Goal: Task Accomplishment & Management: Use online tool/utility

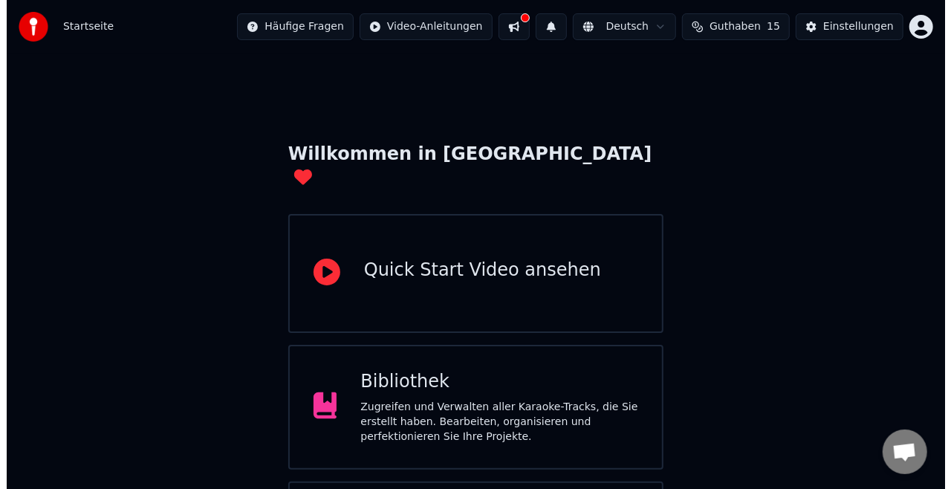
scroll to position [94, 0]
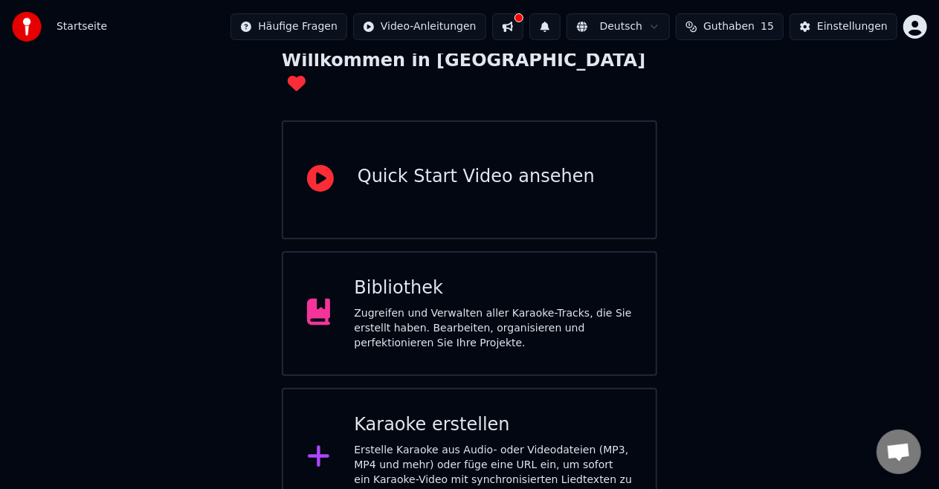
click at [476, 449] on div "Erstelle Karaoke aus Audio- oder Videodateien (MP3, MP4 und mehr) oder füge ein…" at bounding box center [493, 472] width 278 height 59
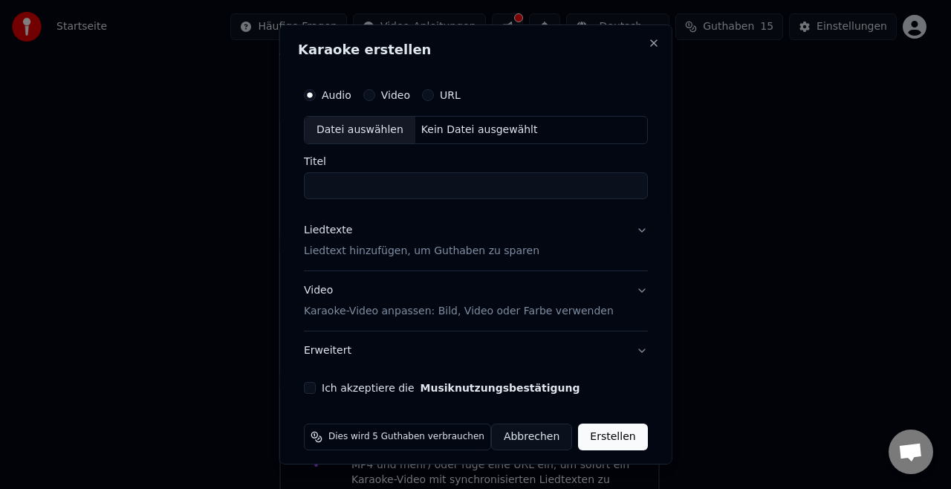
click at [375, 95] on button "Video" at bounding box center [369, 95] width 12 height 12
click at [382, 129] on div "Datei auswählen" at bounding box center [360, 130] width 111 height 27
click at [382, 136] on div "Datei auswählen" at bounding box center [360, 130] width 111 height 27
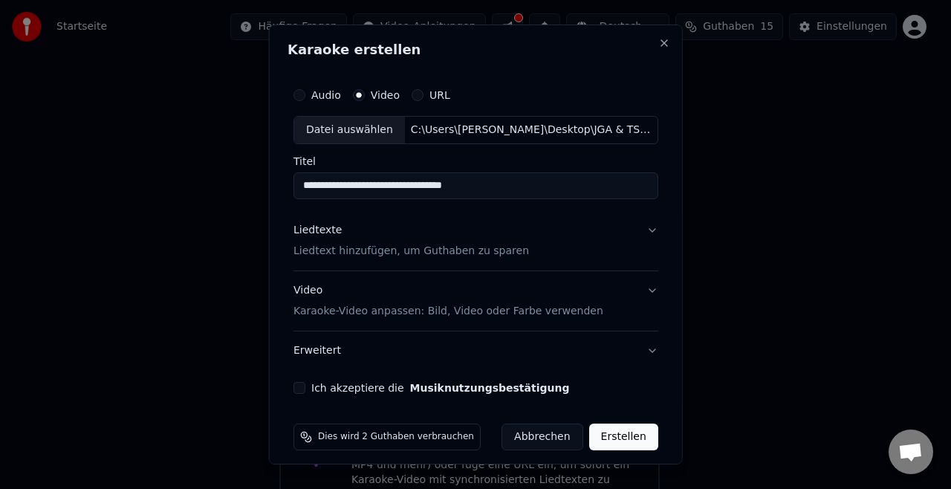
click at [399, 184] on input "**********" at bounding box center [476, 185] width 365 height 27
drag, startPoint x: 520, startPoint y: 188, endPoint x: 305, endPoint y: 202, distance: 216.0
click at [305, 202] on div "**********" at bounding box center [476, 237] width 377 height 326
type input "*"
type input "**********"
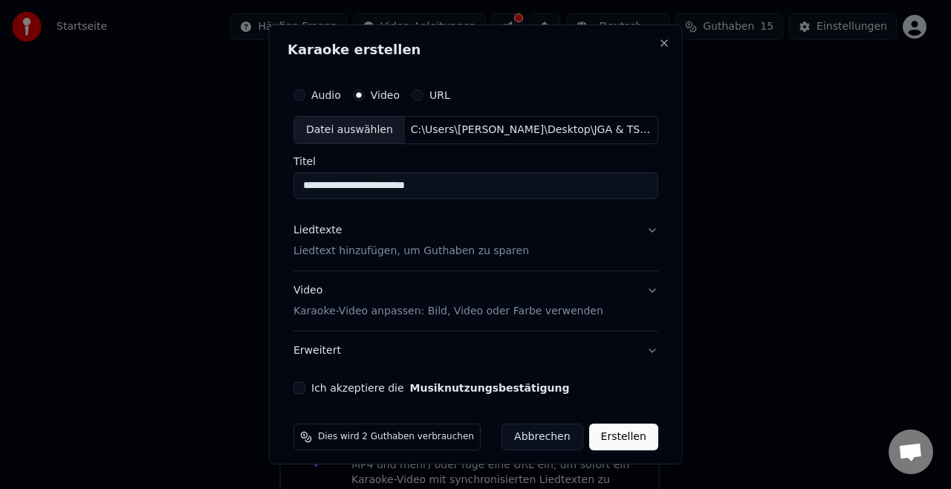
click at [382, 262] on button "Liedtexte Liedtext hinzufügen, um Guthaben zu sparen" at bounding box center [476, 240] width 365 height 59
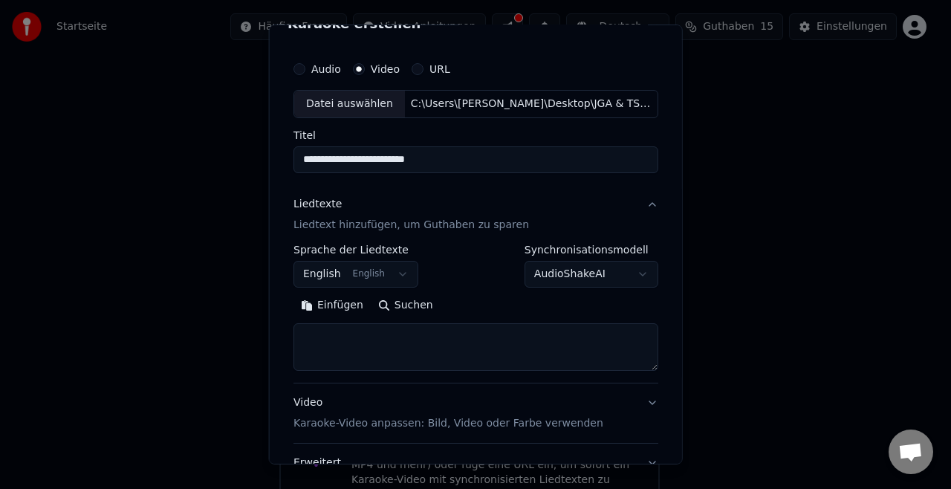
scroll to position [4, 0]
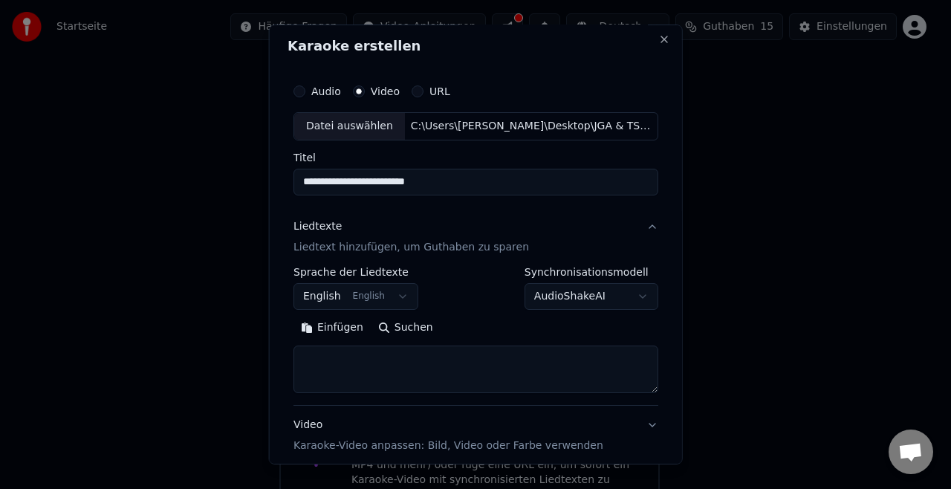
click at [316, 96] on label "Audio" at bounding box center [326, 91] width 30 height 10
click at [305, 96] on button "Audio" at bounding box center [300, 91] width 12 height 12
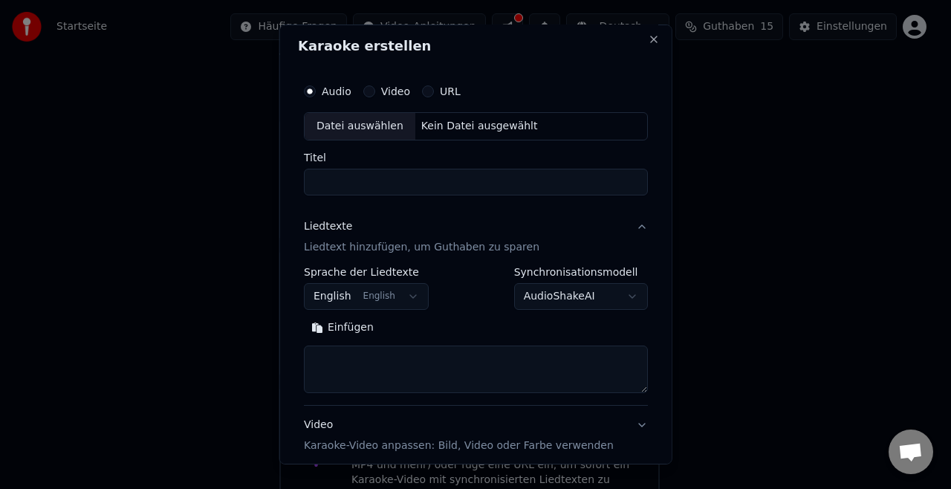
click at [356, 122] on div "Datei auswählen" at bounding box center [360, 126] width 111 height 27
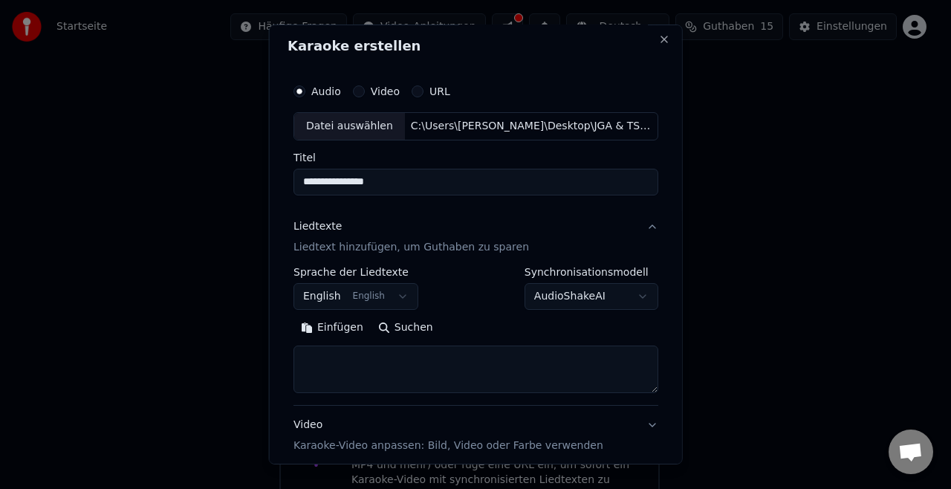
drag, startPoint x: 399, startPoint y: 172, endPoint x: 294, endPoint y: 183, distance: 106.0
click at [294, 183] on input "**********" at bounding box center [476, 182] width 365 height 27
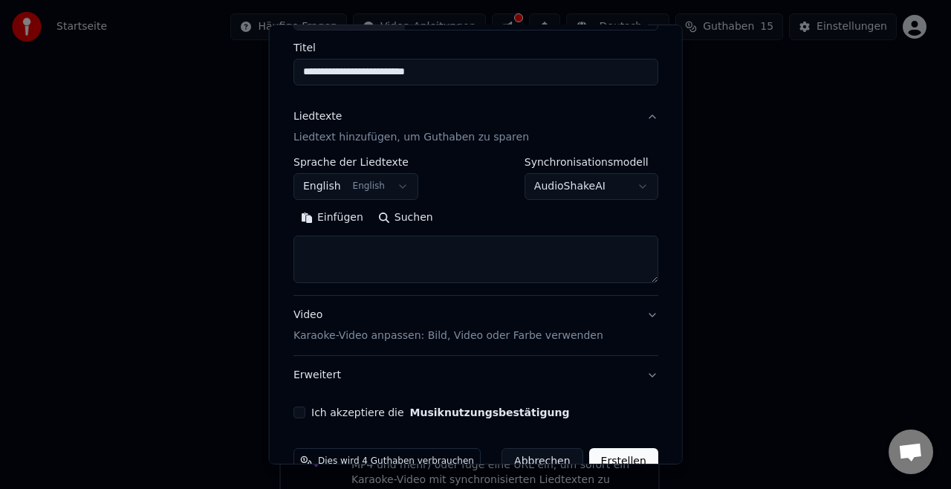
scroll to position [114, 0]
type input "**********"
click at [388, 193] on button "English English" at bounding box center [356, 185] width 125 height 27
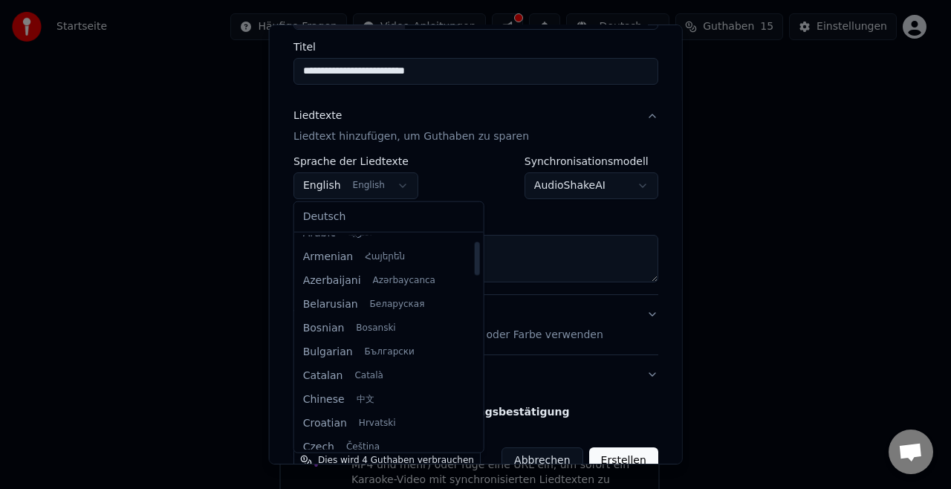
scroll to position [37, 0]
select select "**"
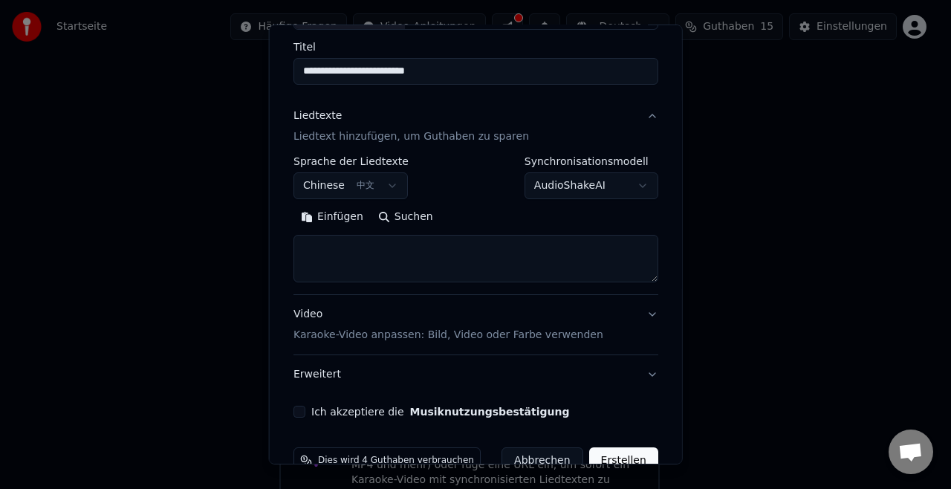
click at [392, 196] on body "**********" at bounding box center [469, 216] width 939 height 621
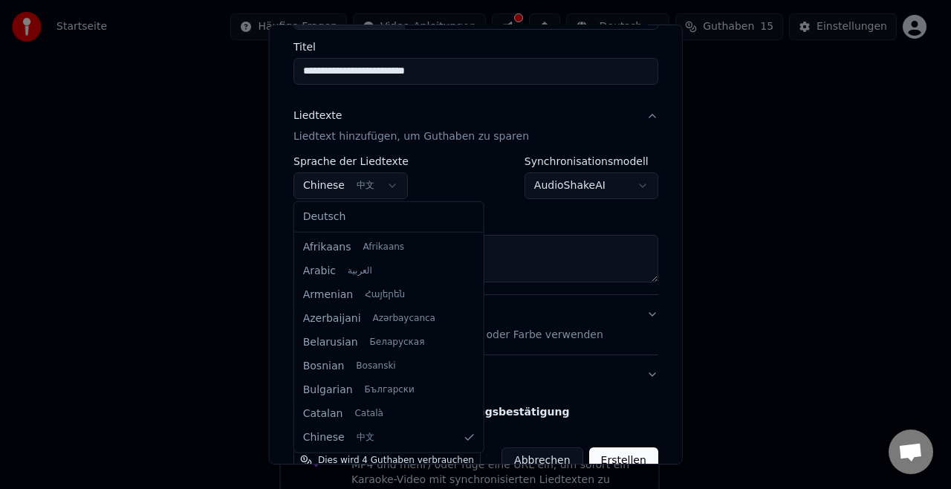
scroll to position [166, 0]
select select "**"
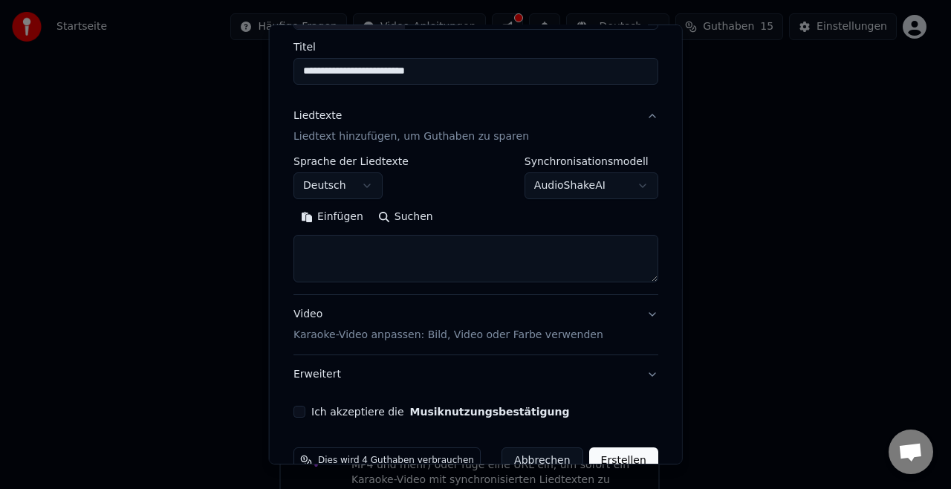
click at [408, 257] on textarea at bounding box center [476, 259] width 365 height 48
paste textarea "**********"
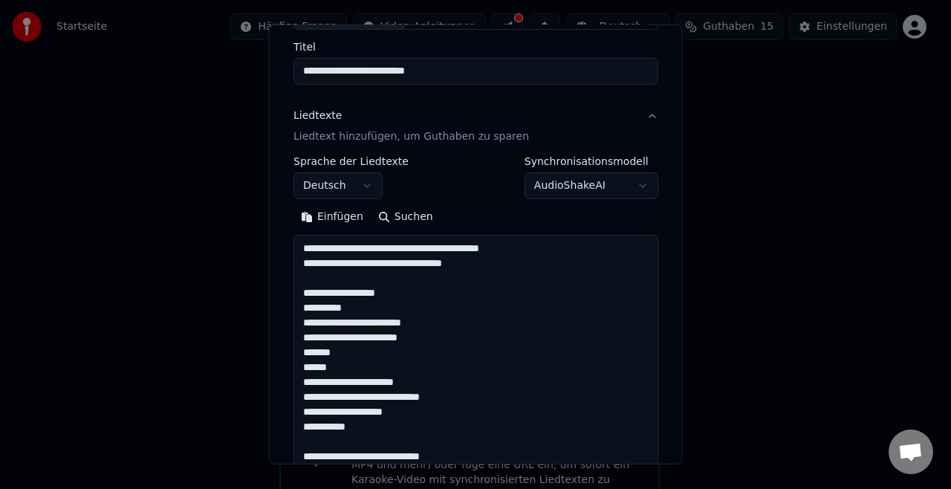
scroll to position [999, 0]
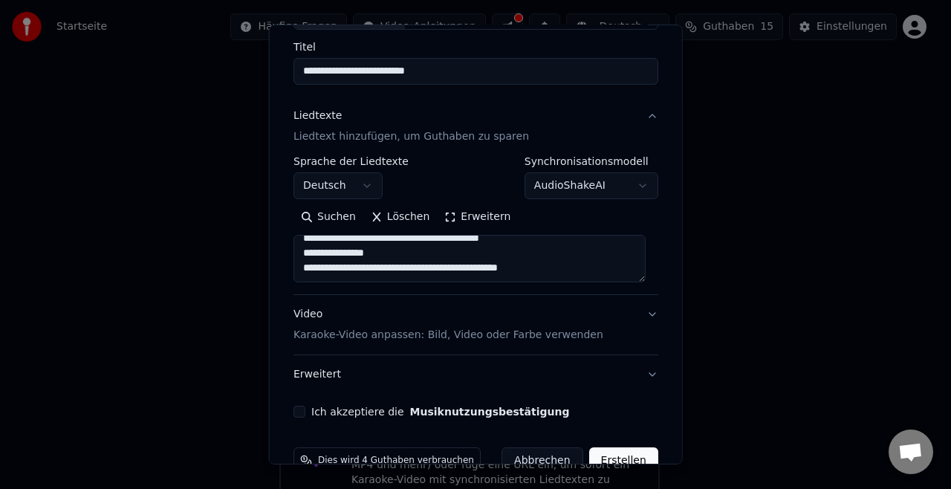
click at [645, 276] on textarea at bounding box center [470, 259] width 352 height 48
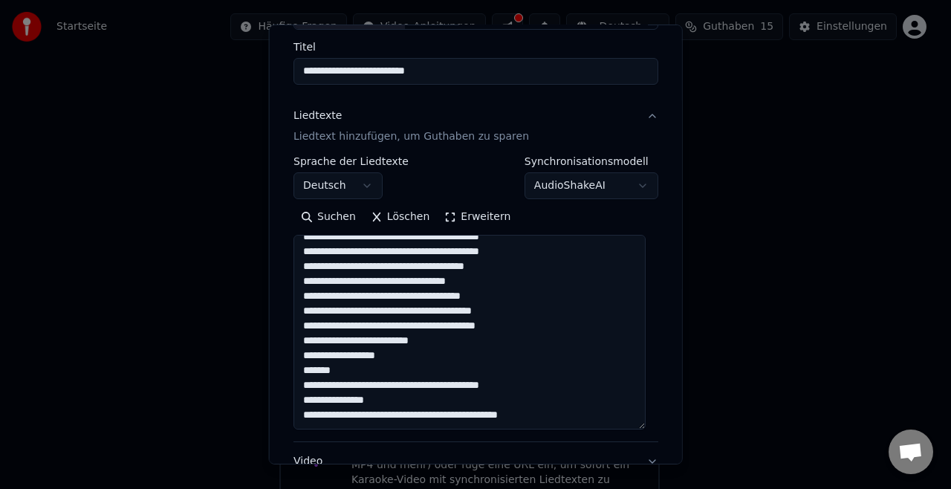
drag, startPoint x: 641, startPoint y: 276, endPoint x: 680, endPoint y: 437, distance: 165.3
click at [680, 437] on div "**********" at bounding box center [476, 245] width 414 height 440
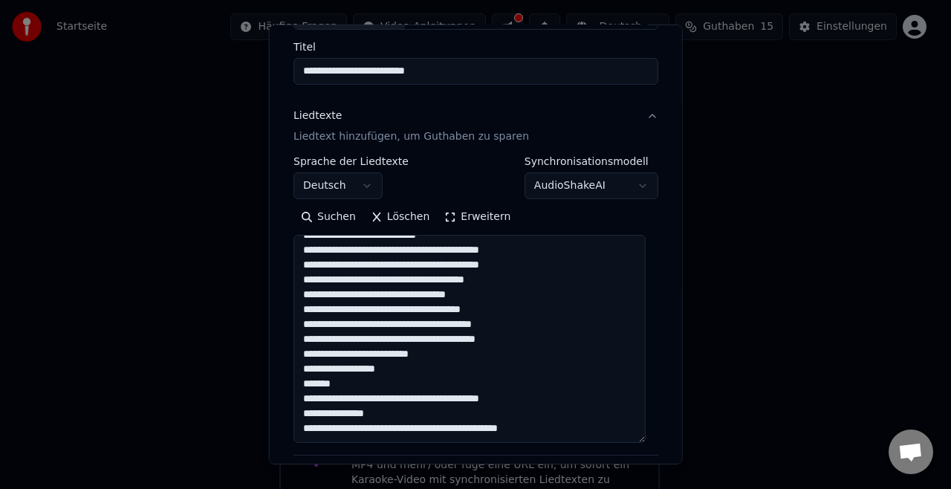
click at [353, 366] on textarea at bounding box center [470, 339] width 352 height 208
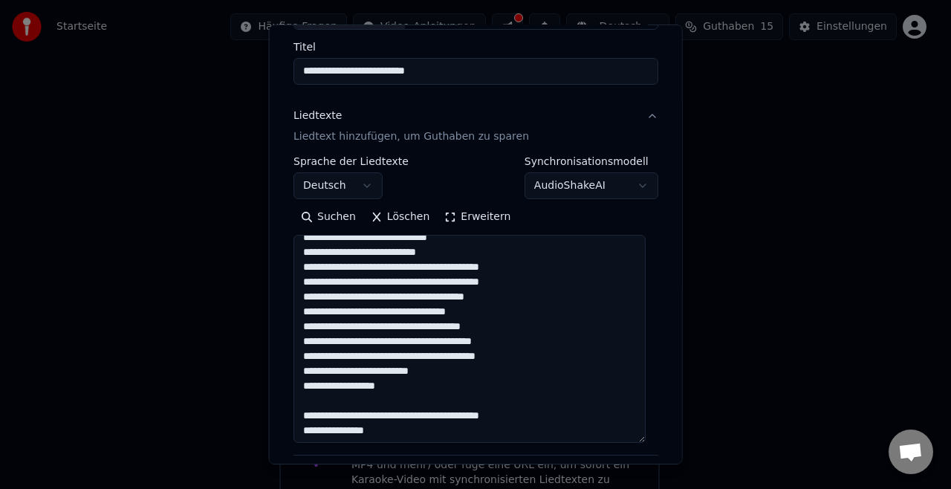
click at [531, 361] on textarea at bounding box center [470, 339] width 352 height 208
click at [317, 342] on textarea at bounding box center [470, 339] width 352 height 208
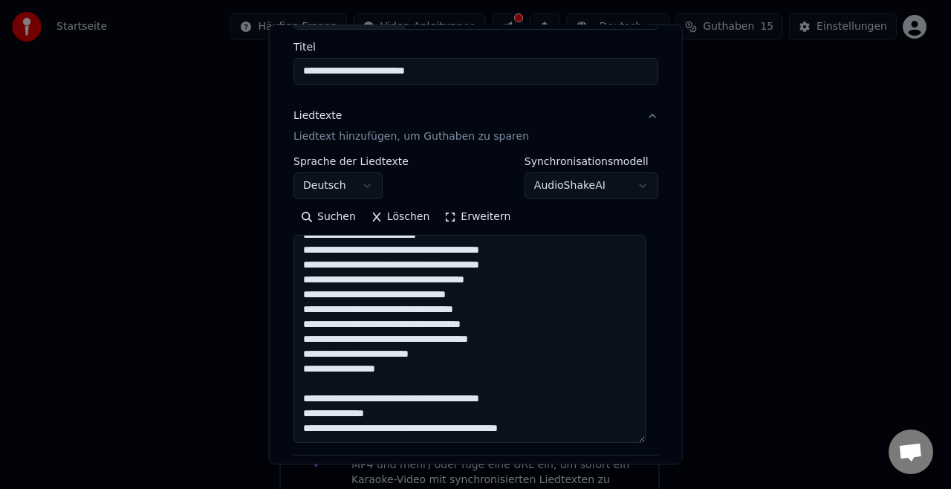
scroll to position [803, 0]
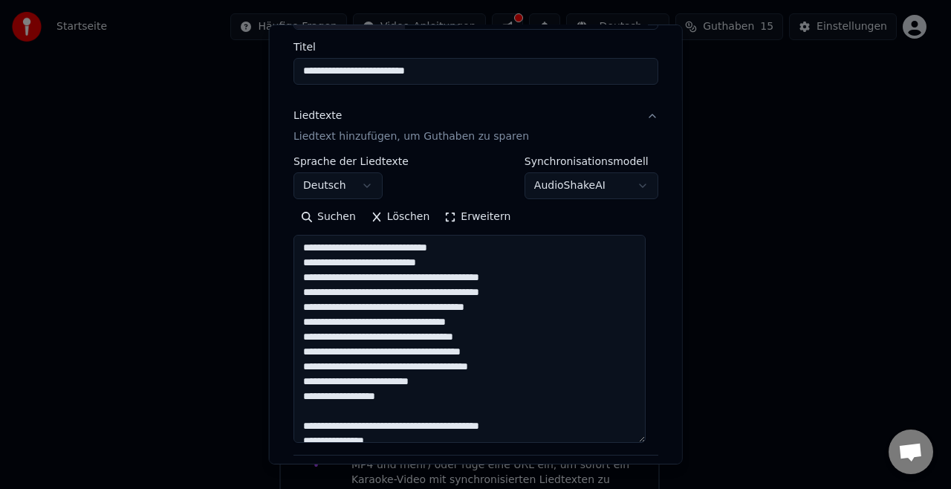
click at [321, 291] on textarea at bounding box center [470, 339] width 352 height 208
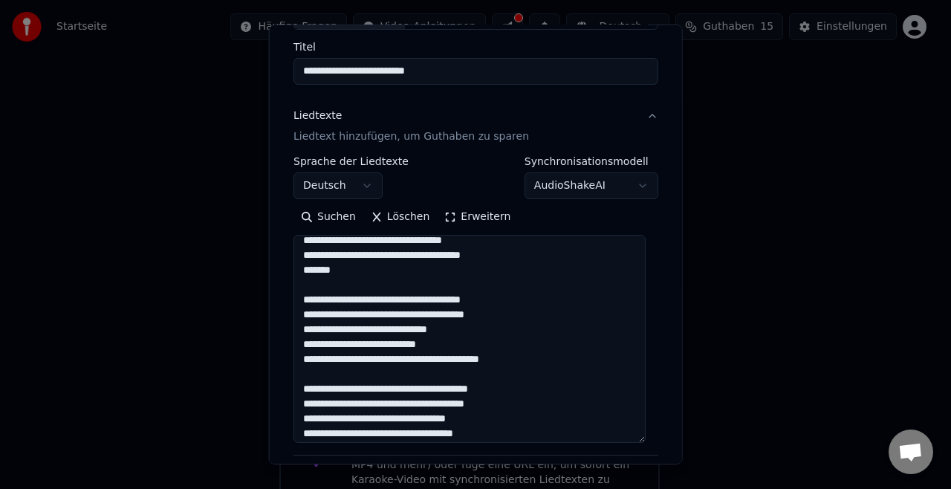
scroll to position [715, 0]
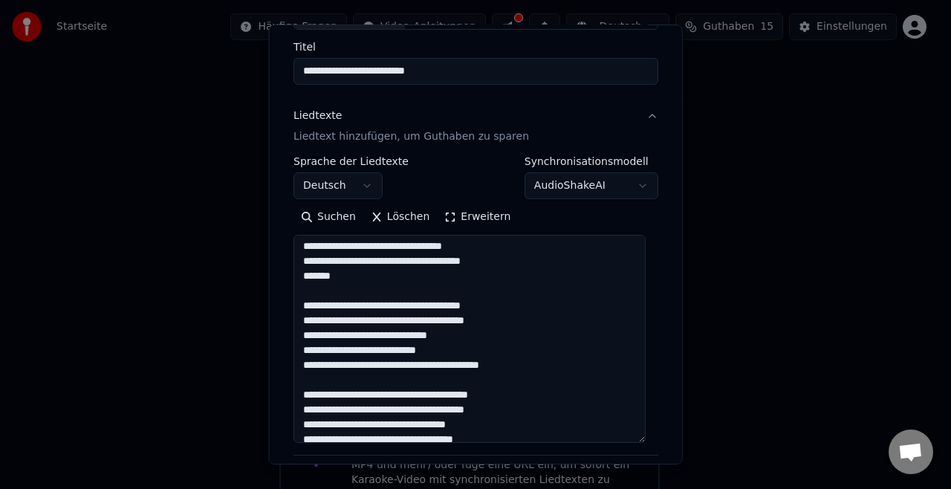
drag, startPoint x: 510, startPoint y: 300, endPoint x: 285, endPoint y: 305, distance: 224.5
click at [285, 305] on div "**********" at bounding box center [476, 245] width 414 height 440
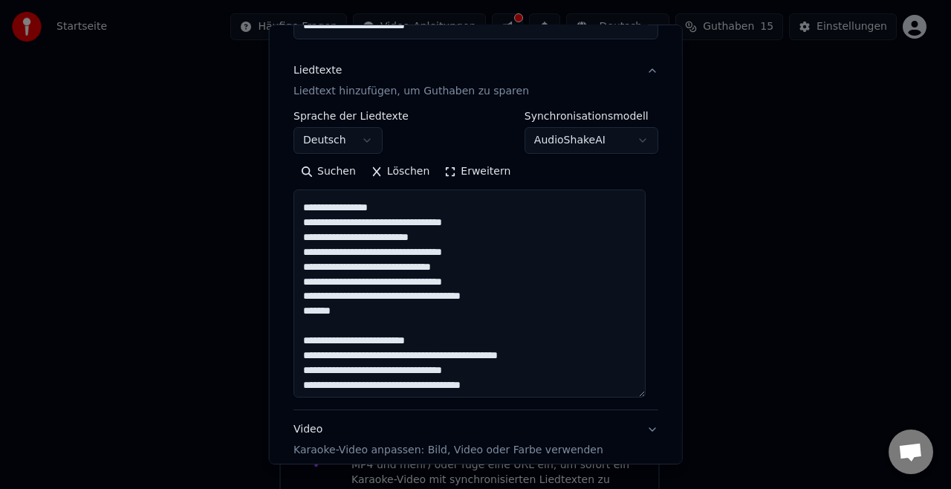
scroll to position [0, 0]
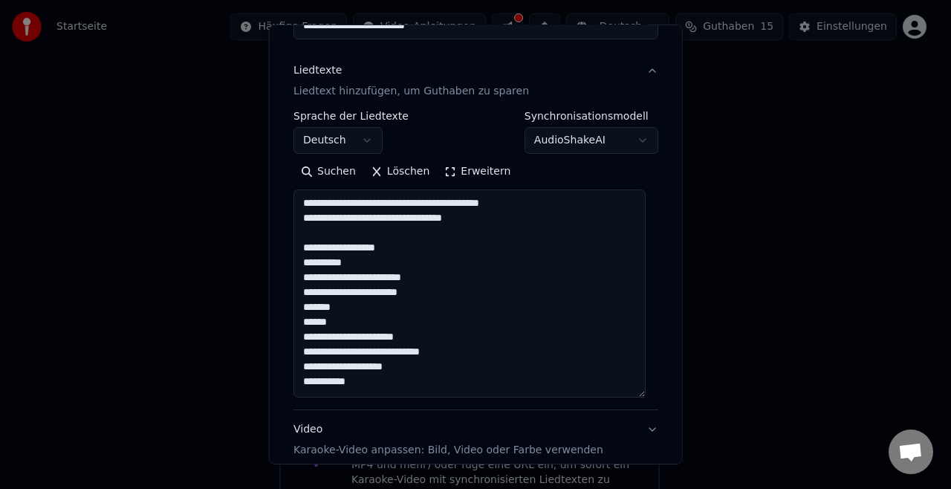
drag, startPoint x: 392, startPoint y: 249, endPoint x: 287, endPoint y: 204, distance: 114.2
click at [288, 204] on div "**********" at bounding box center [476, 227] width 377 height 624
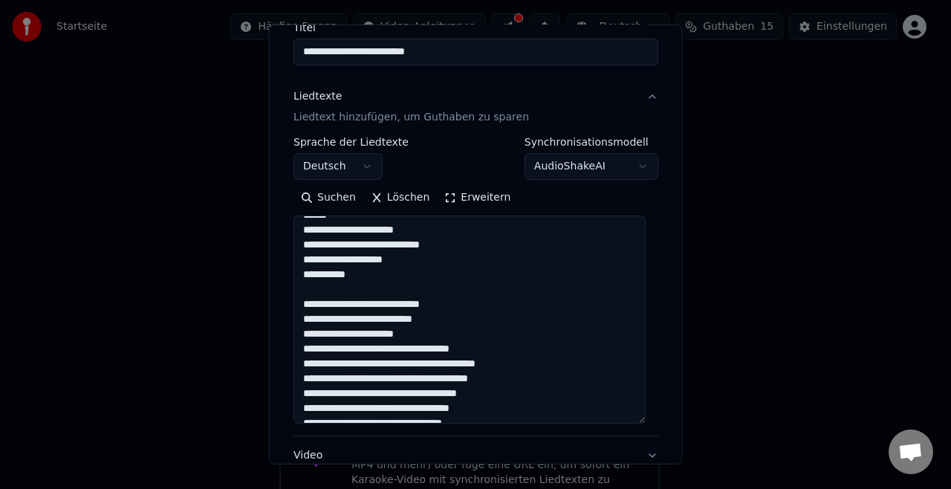
scroll to position [80, 0]
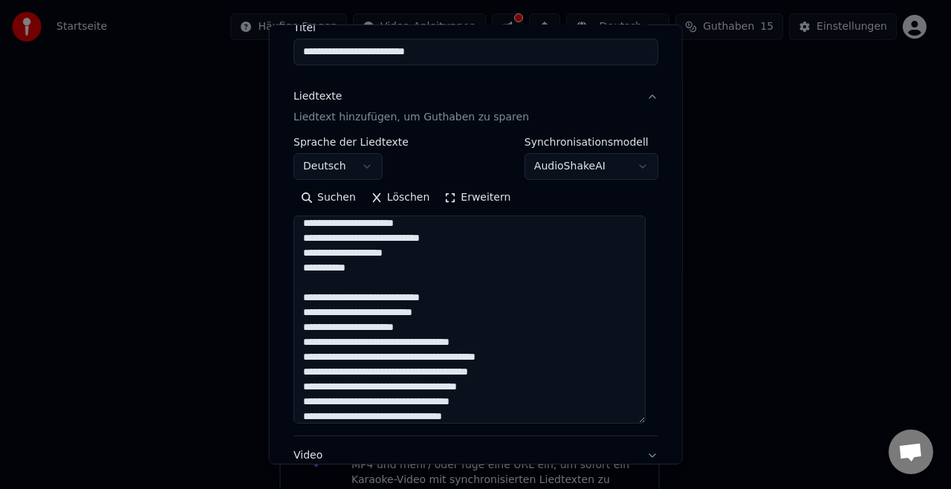
drag, startPoint x: 453, startPoint y: 302, endPoint x: 262, endPoint y: 308, distance: 190.4
click at [262, 308] on body "**********" at bounding box center [469, 216] width 939 height 621
click at [475, 308] on textarea at bounding box center [470, 320] width 352 height 208
drag, startPoint x: 462, startPoint y: 291, endPoint x: 288, endPoint y: 294, distance: 173.9
click at [288, 294] on div "**********" at bounding box center [476, 253] width 377 height 624
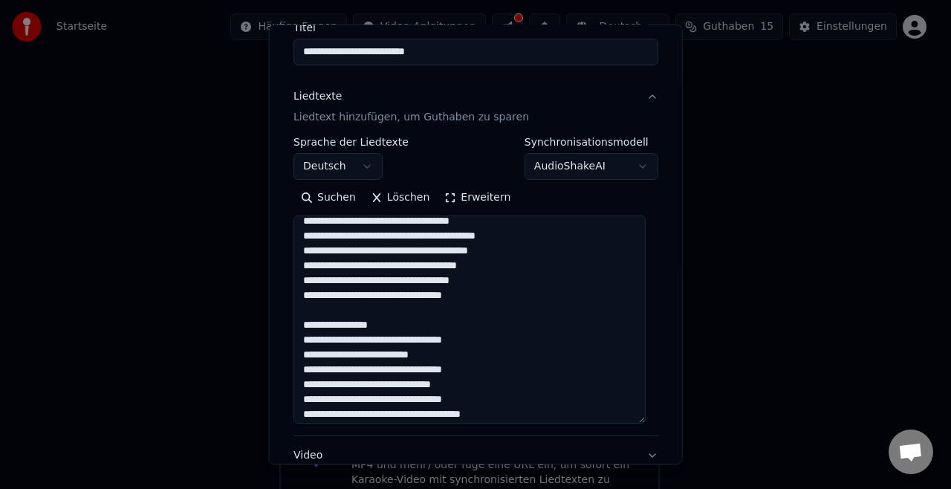
scroll to position [242, 0]
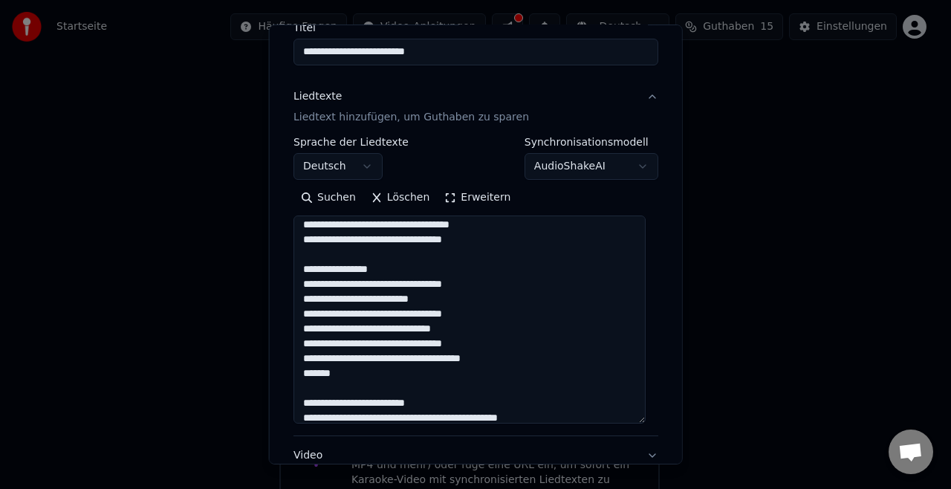
drag, startPoint x: 375, startPoint y: 262, endPoint x: 296, endPoint y: 259, distance: 78.8
click at [296, 259] on textarea at bounding box center [470, 320] width 352 height 208
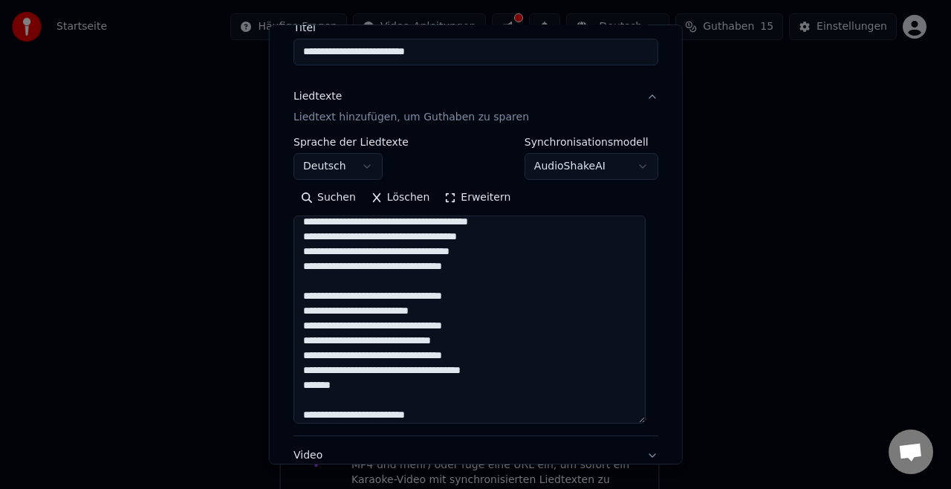
scroll to position [213, 0]
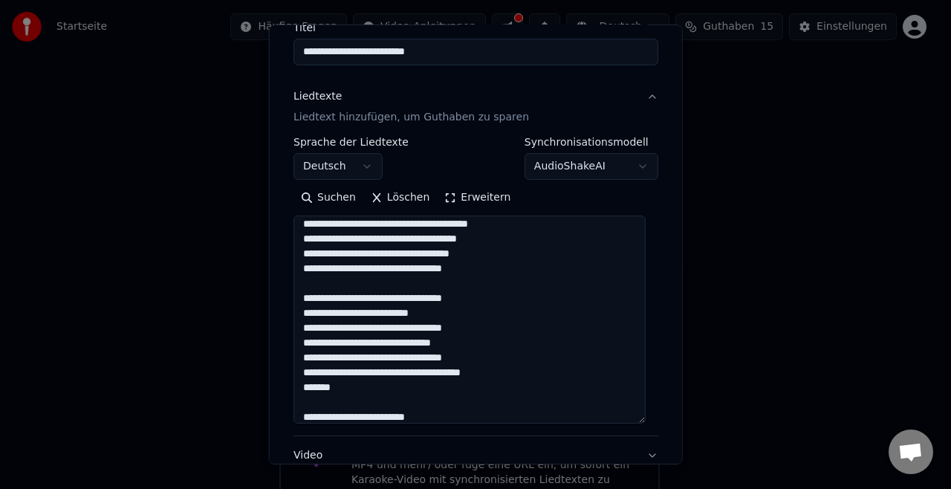
click at [320, 299] on textarea at bounding box center [470, 320] width 352 height 208
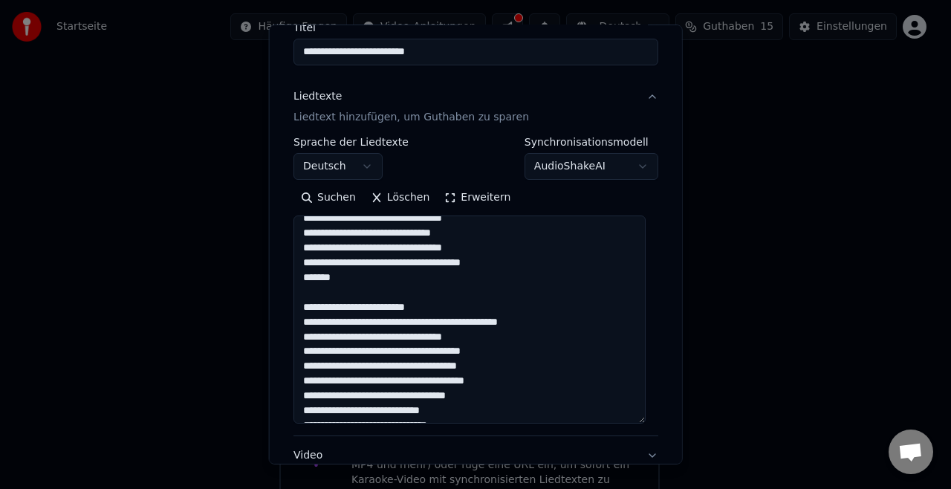
scroll to position [331, 0]
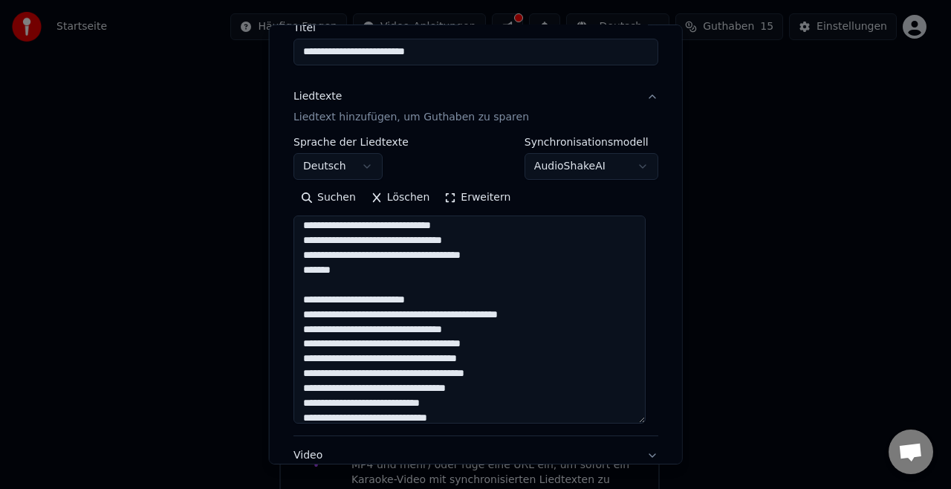
click at [508, 250] on textarea at bounding box center [470, 320] width 352 height 208
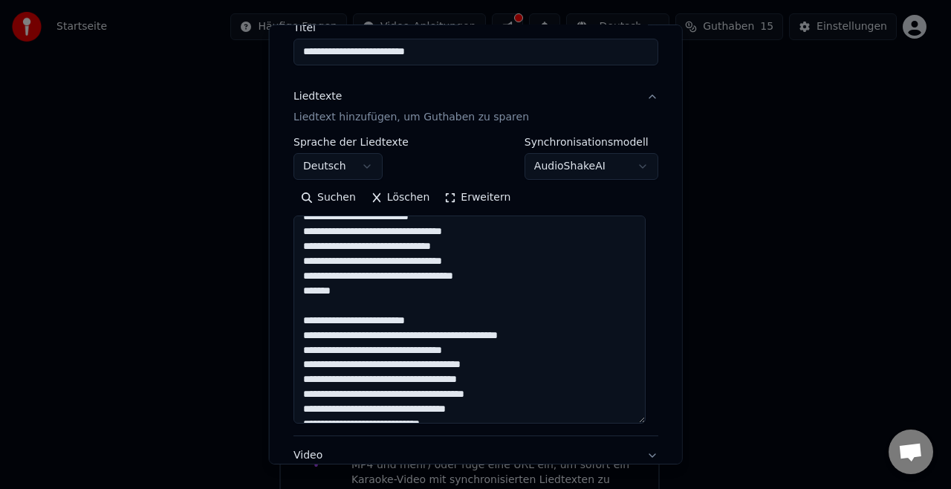
scroll to position [308, 0]
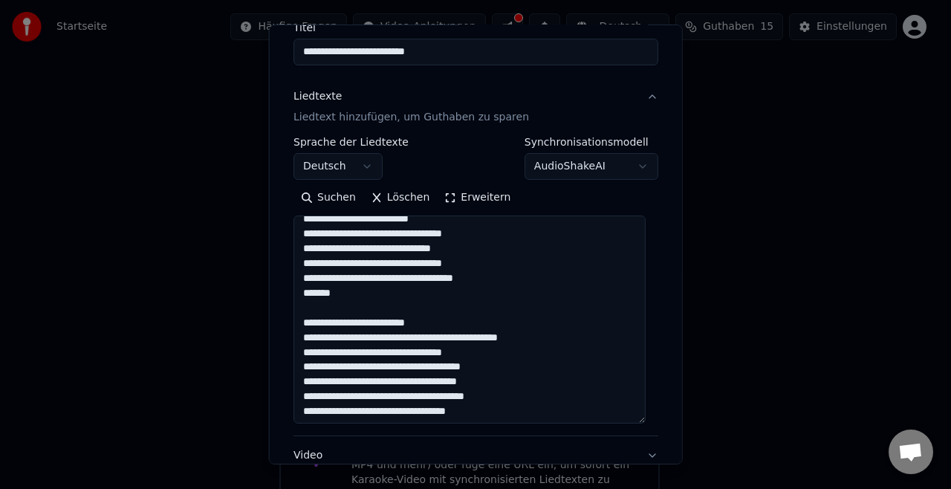
click at [451, 326] on textarea at bounding box center [470, 320] width 352 height 208
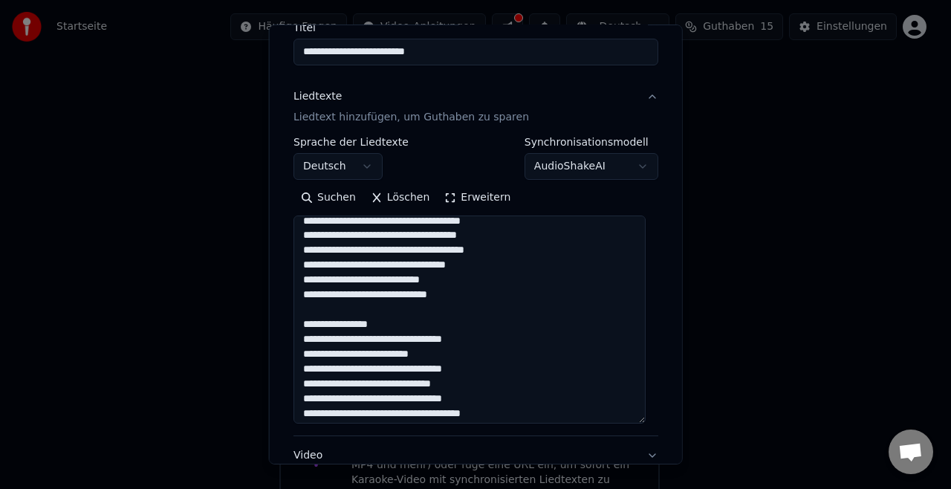
scroll to position [444, 0]
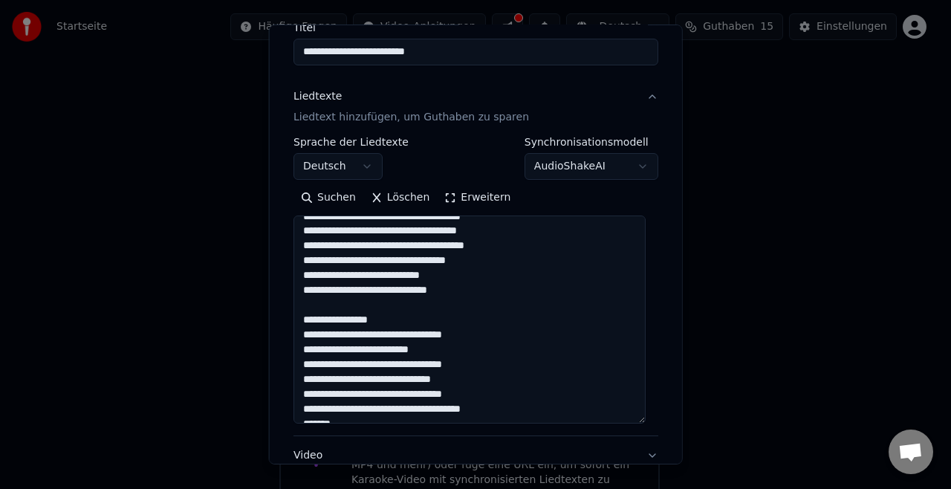
click at [386, 322] on textarea at bounding box center [470, 320] width 352 height 208
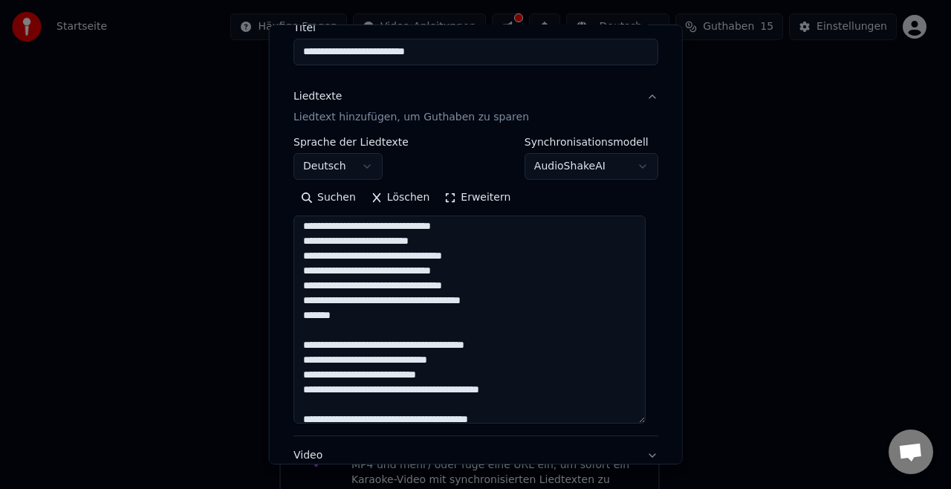
scroll to position [541, 0]
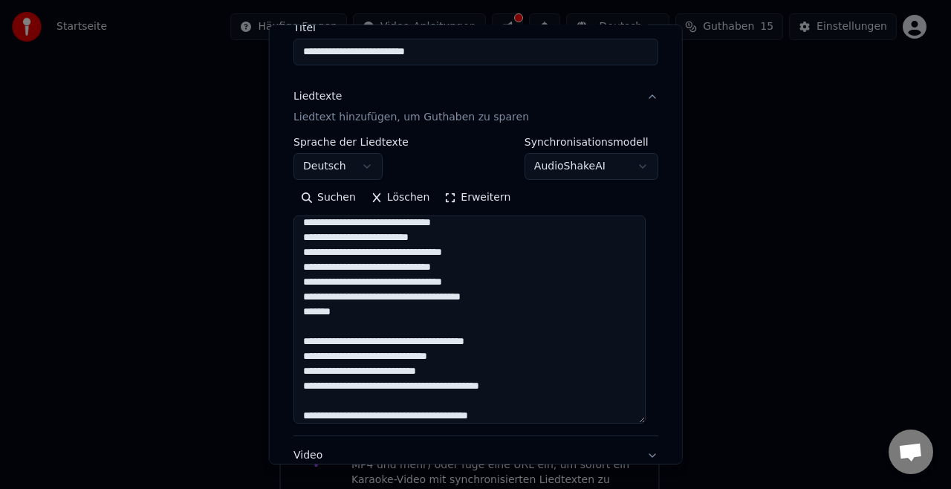
click at [504, 297] on textarea at bounding box center [470, 320] width 352 height 208
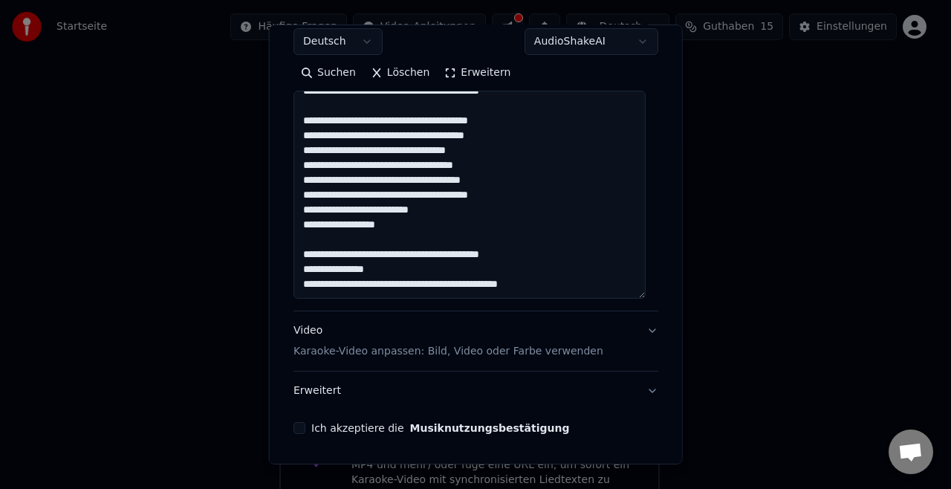
scroll to position [307, 0]
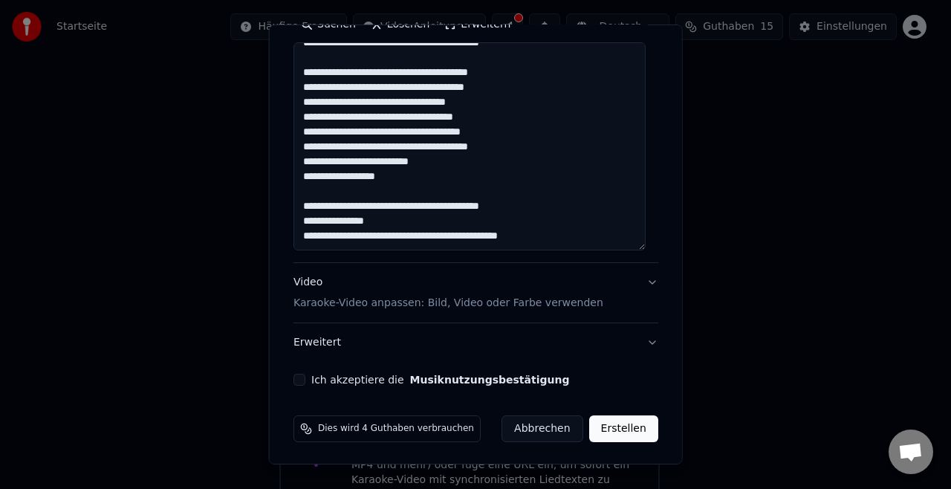
type textarea "**********"
click at [493, 305] on p "Karaoke-Video anpassen: Bild, Video oder Farbe verwenden" at bounding box center [449, 303] width 310 height 15
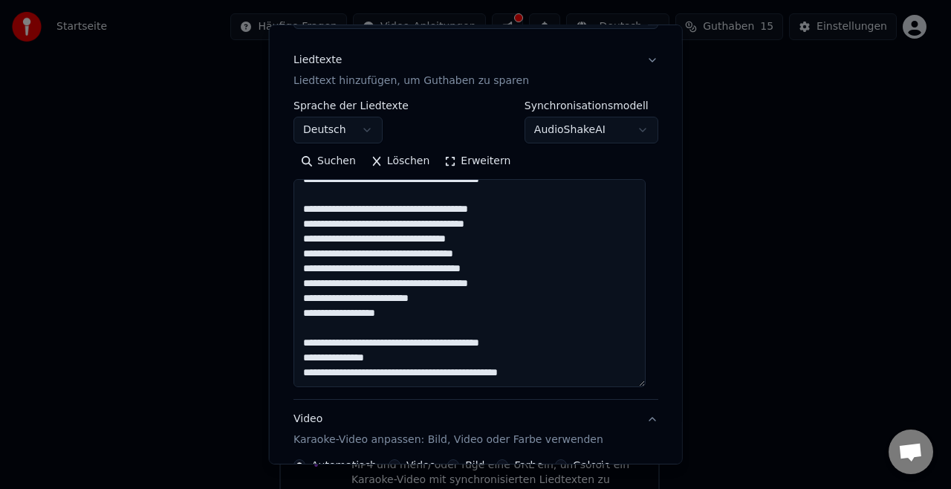
scroll to position [107, 0]
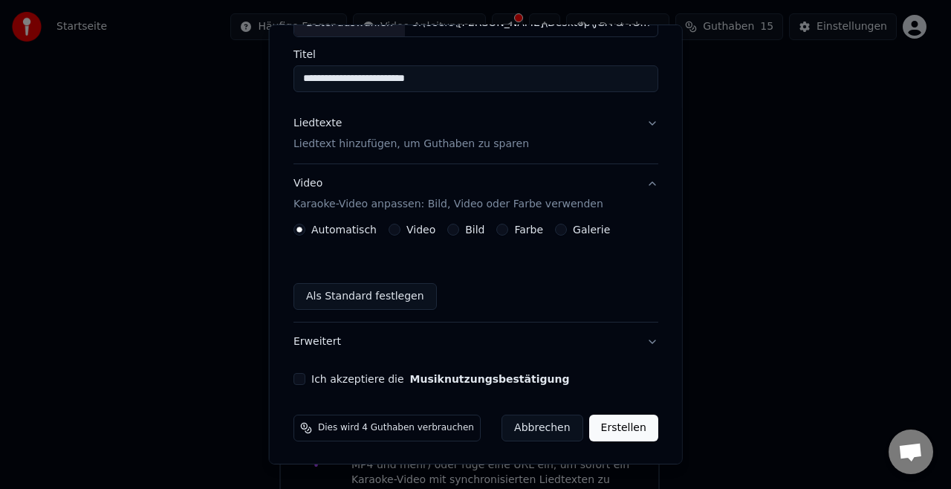
click at [407, 234] on label "Video" at bounding box center [421, 229] width 29 height 10
click at [401, 234] on button "Video" at bounding box center [395, 230] width 12 height 12
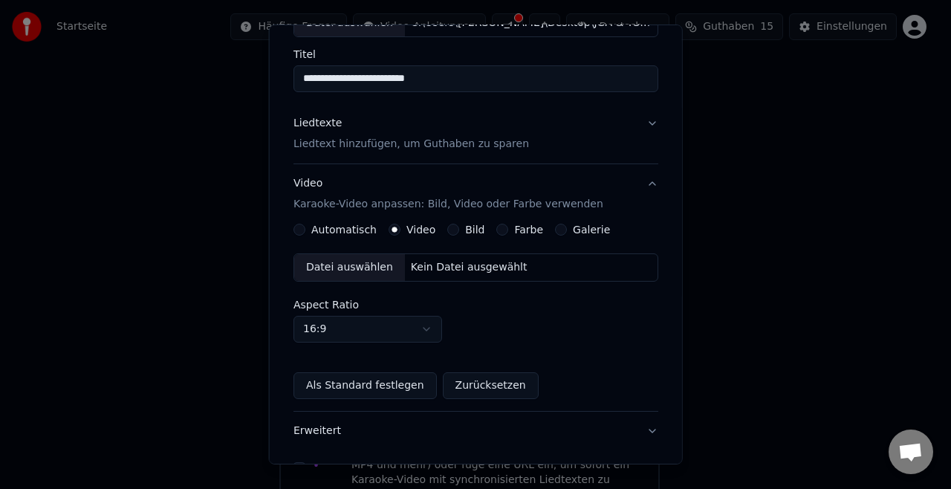
scroll to position [88, 0]
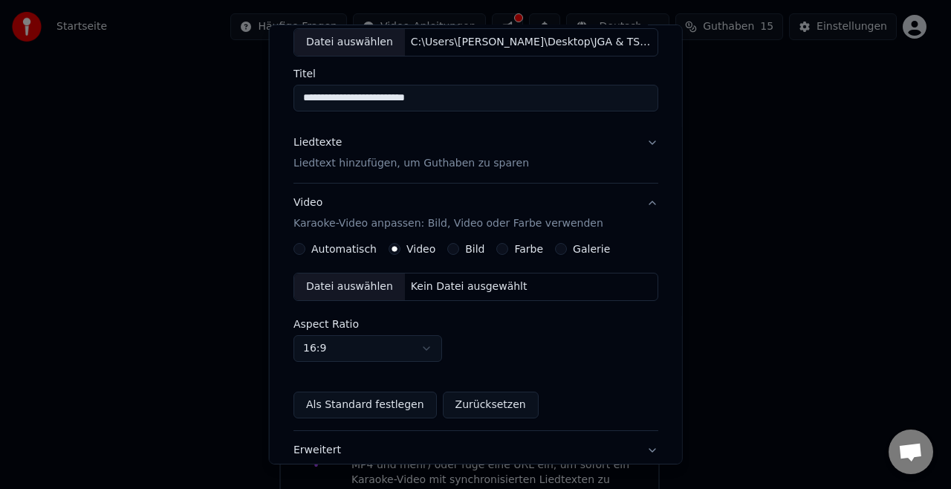
click at [626, 143] on button "Liedtexte Liedtext hinzufügen, um Guthaben zu sparen" at bounding box center [476, 152] width 365 height 59
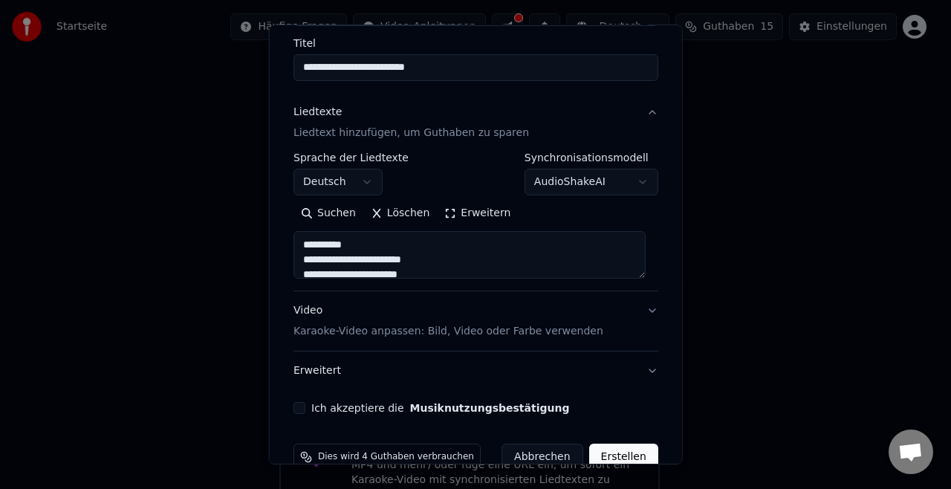
scroll to position [119, 0]
click at [513, 321] on div "Video Karaoke-Video anpassen: Bild, Video oder Farbe verwenden" at bounding box center [449, 320] width 310 height 36
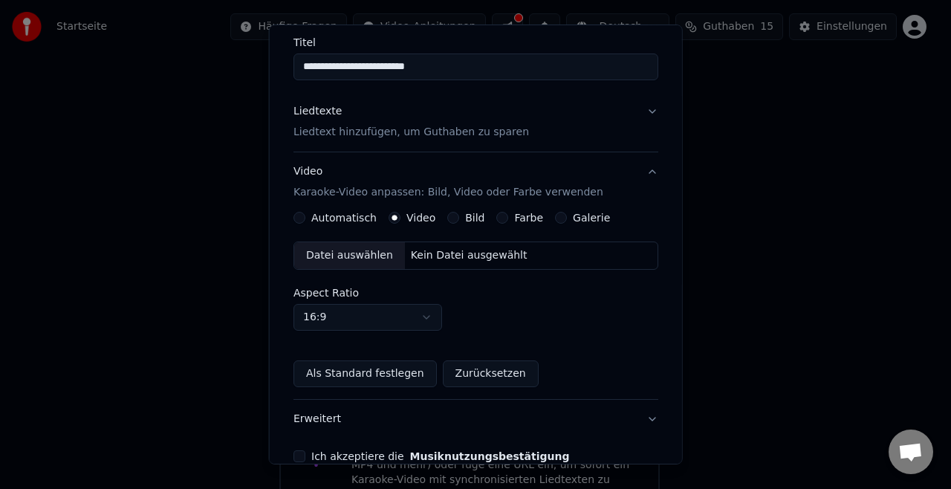
click at [357, 250] on div "Datei auswählen" at bounding box center [349, 255] width 111 height 27
click at [496, 123] on div "Liedtexte Liedtext hinzufügen, um Guthaben zu sparen" at bounding box center [412, 122] width 236 height 36
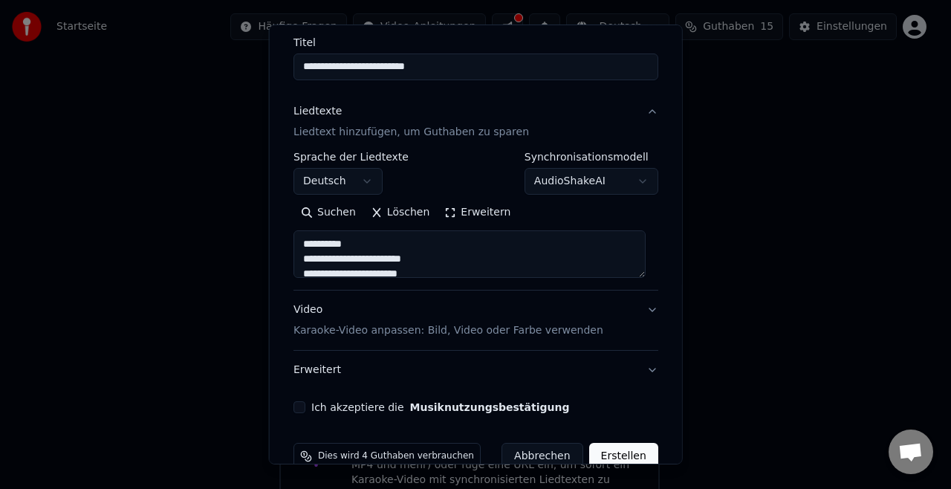
click at [574, 309] on div "Video Karaoke-Video anpassen: Bild, Video oder Farbe verwenden" at bounding box center [449, 320] width 310 height 36
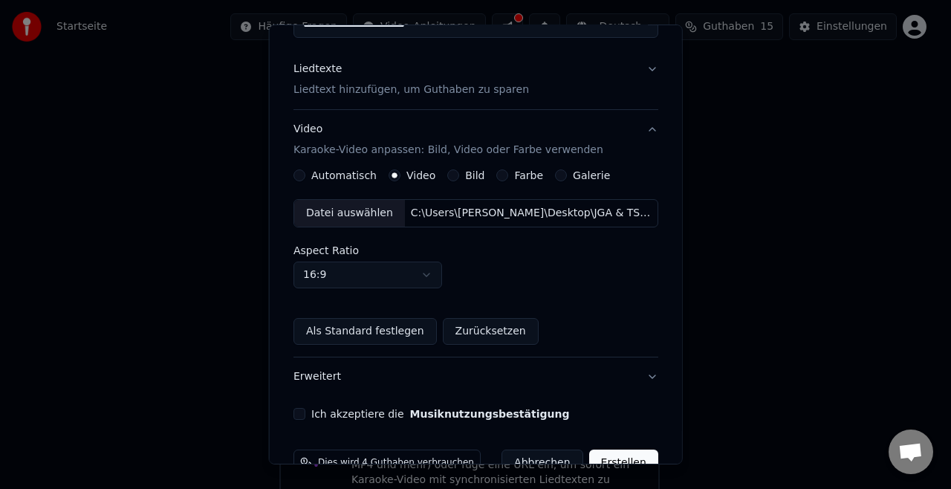
scroll to position [195, 0]
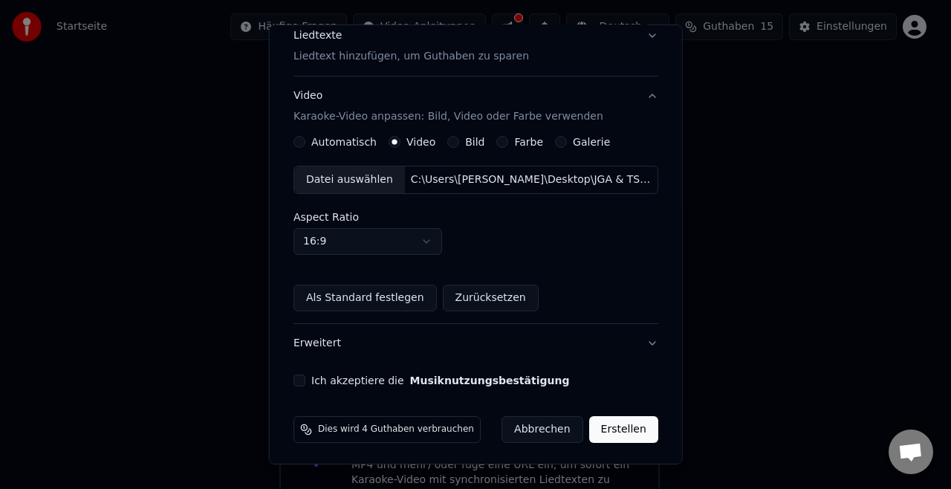
click at [419, 245] on button "16:9" at bounding box center [368, 241] width 149 height 27
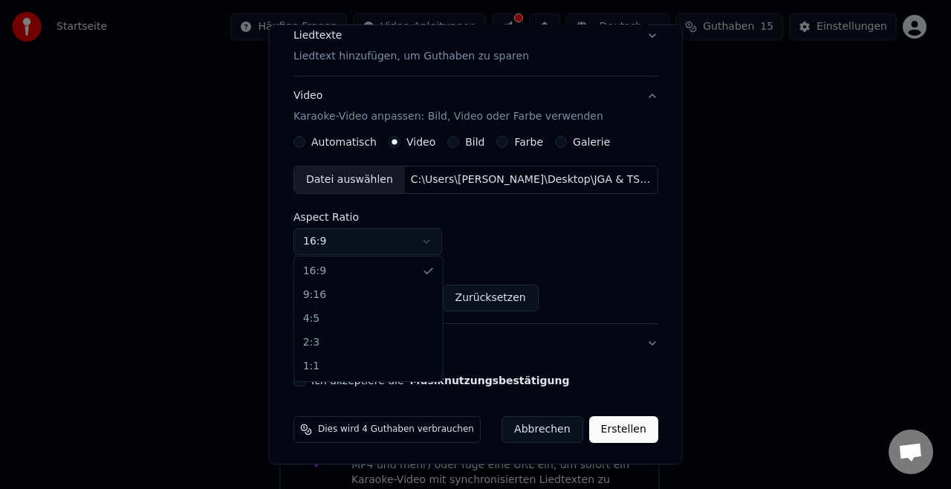
click at [566, 267] on div at bounding box center [475, 244] width 951 height 489
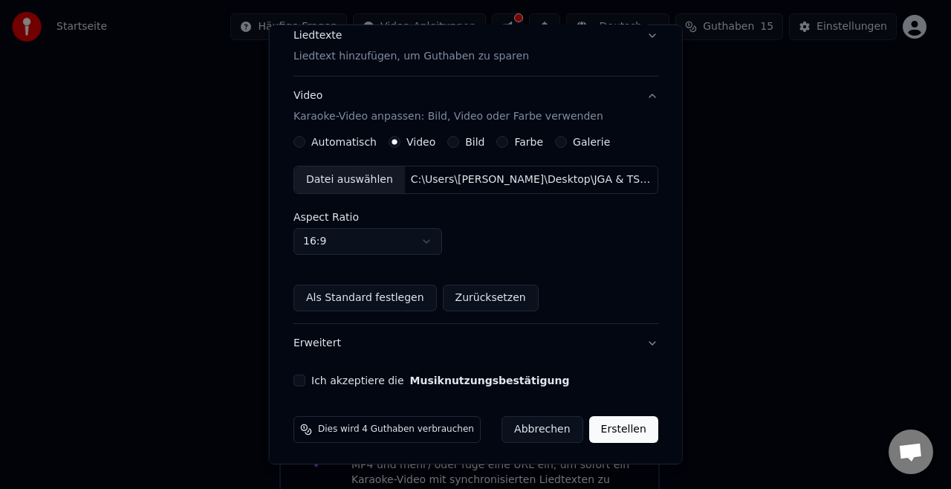
click at [534, 346] on button "Erweitert" at bounding box center [476, 343] width 365 height 39
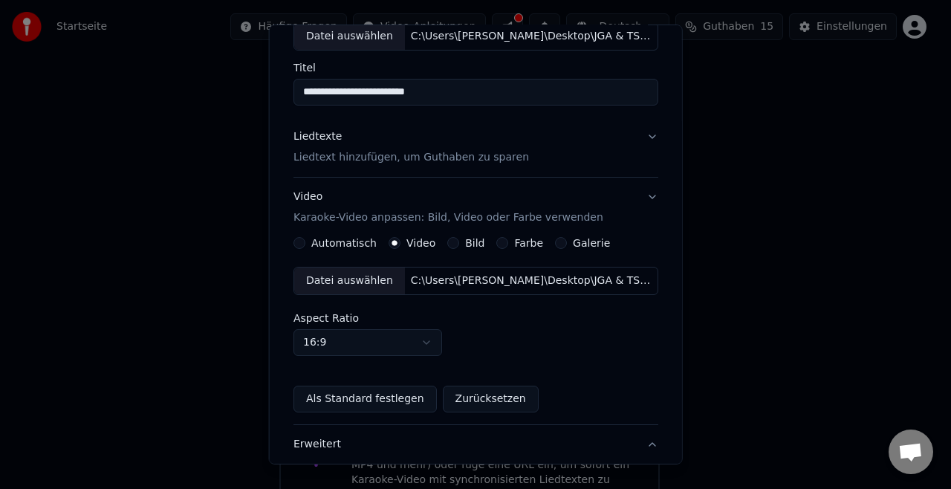
scroll to position [64, 0]
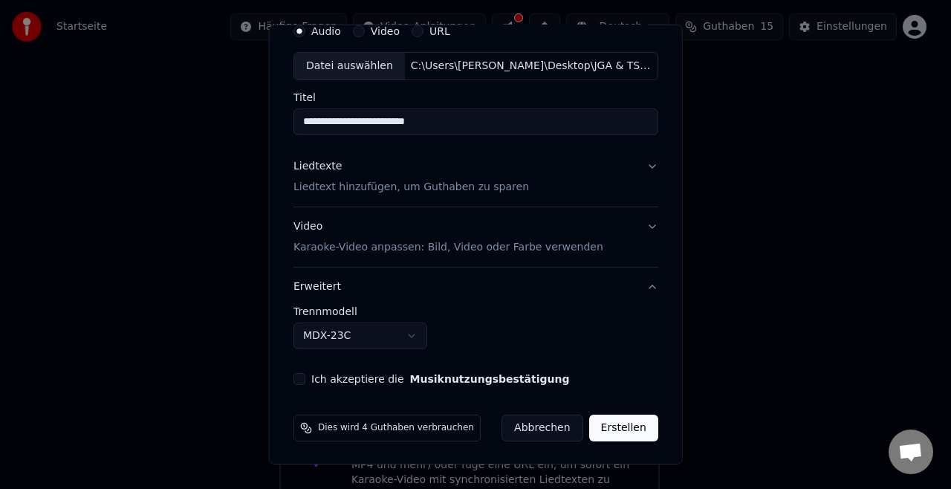
click at [401, 340] on button "MDX-23C" at bounding box center [361, 336] width 134 height 27
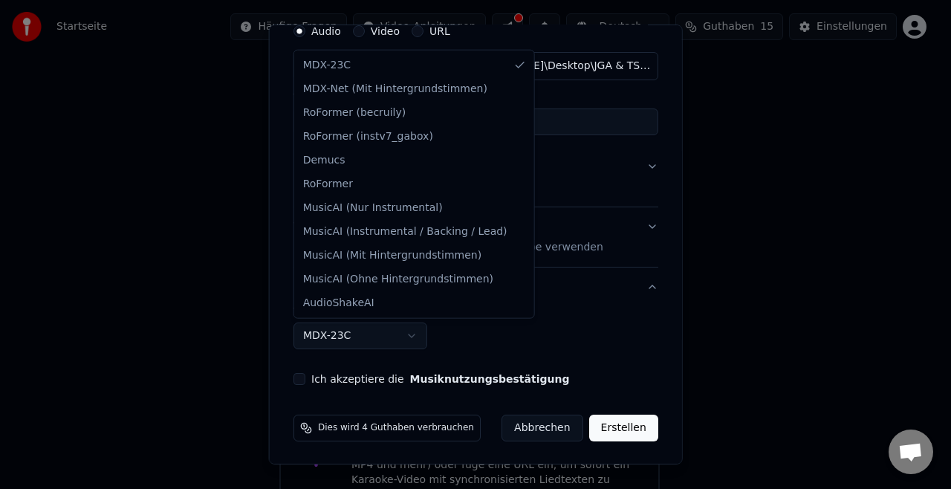
select select "**********"
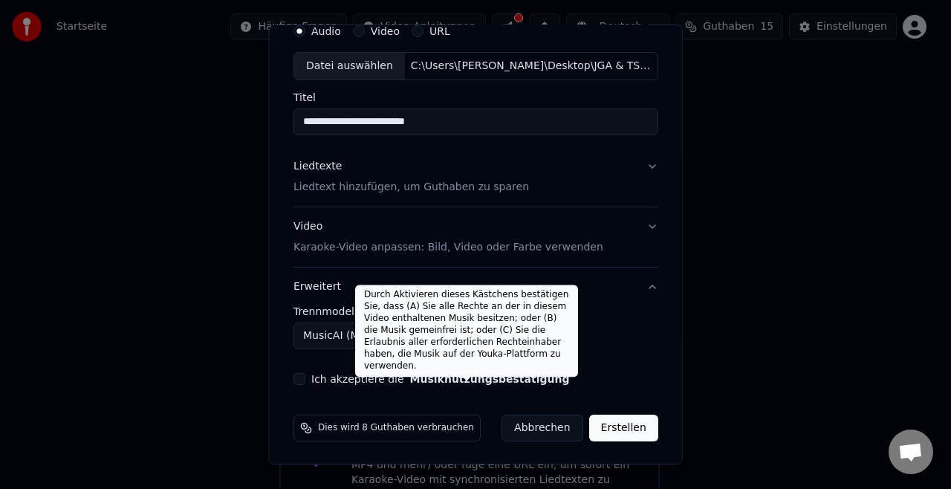
click at [473, 375] on button "Musiknutzungsbestätigung" at bounding box center [490, 379] width 160 height 10
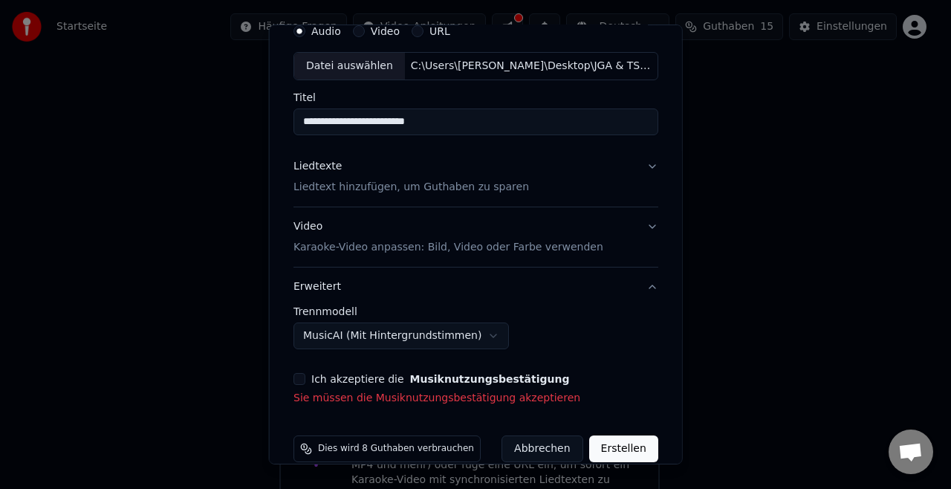
click at [296, 366] on div "**********" at bounding box center [476, 210] width 377 height 401
click at [300, 377] on button "Ich akzeptiere die Musiknutzungsbestätigung" at bounding box center [300, 379] width 12 height 12
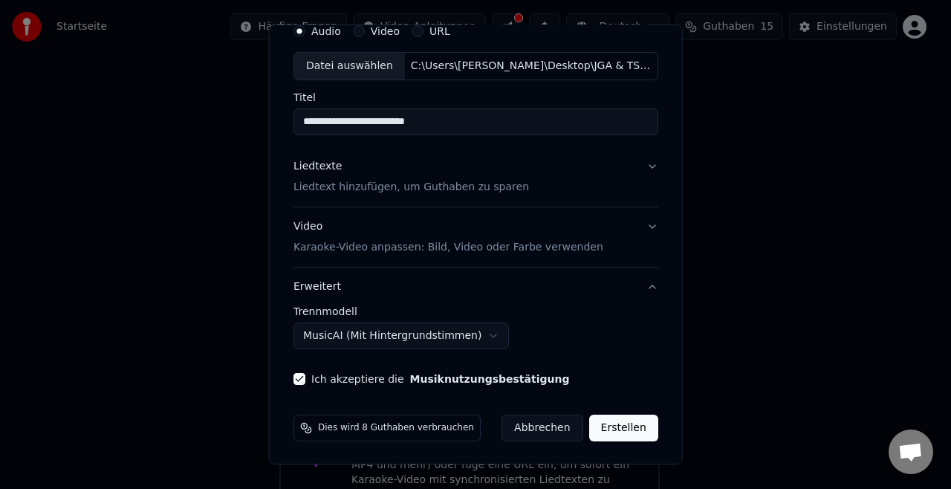
click at [632, 291] on button "Erweitert" at bounding box center [476, 287] width 365 height 39
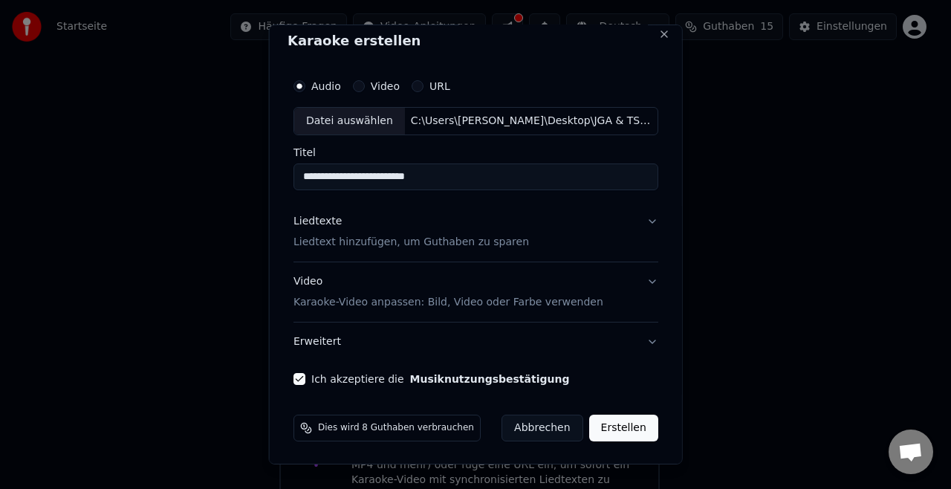
click at [462, 336] on button "Erweitert" at bounding box center [476, 342] width 365 height 39
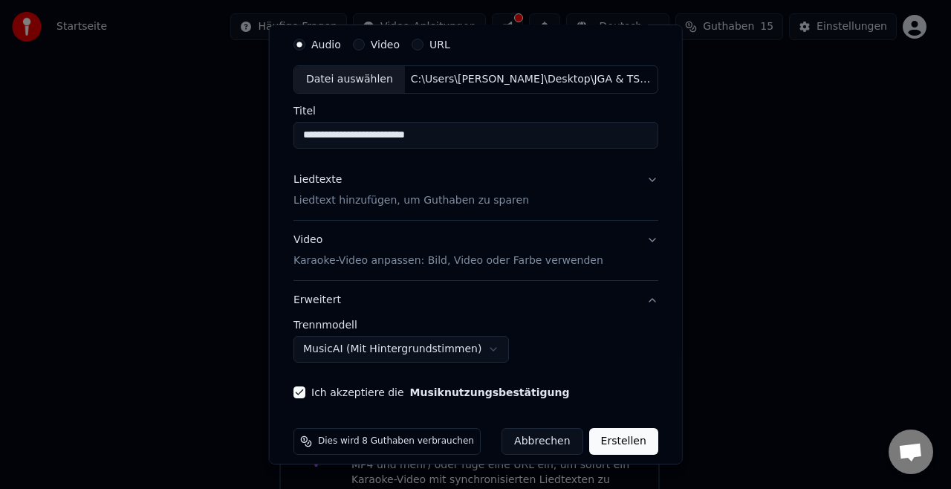
scroll to position [64, 0]
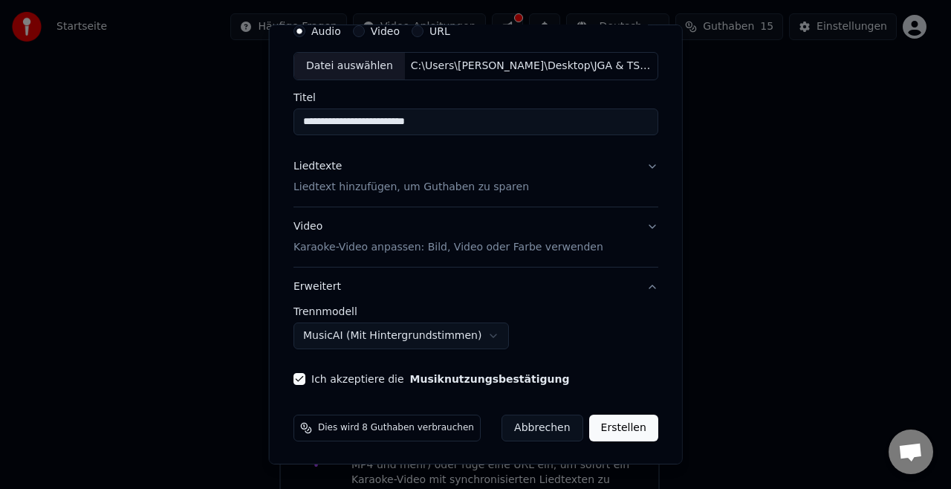
click at [481, 334] on body "**********" at bounding box center [469, 216] width 939 height 621
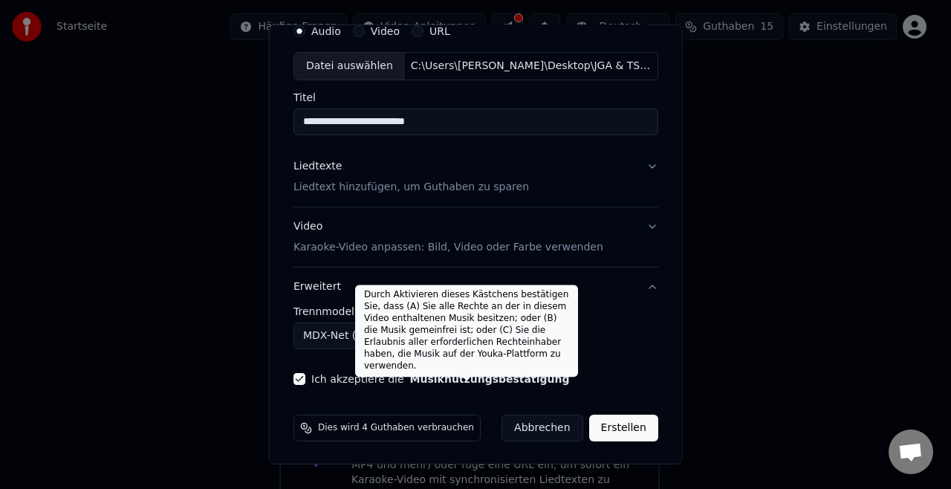
click at [615, 331] on div "**********" at bounding box center [476, 327] width 365 height 43
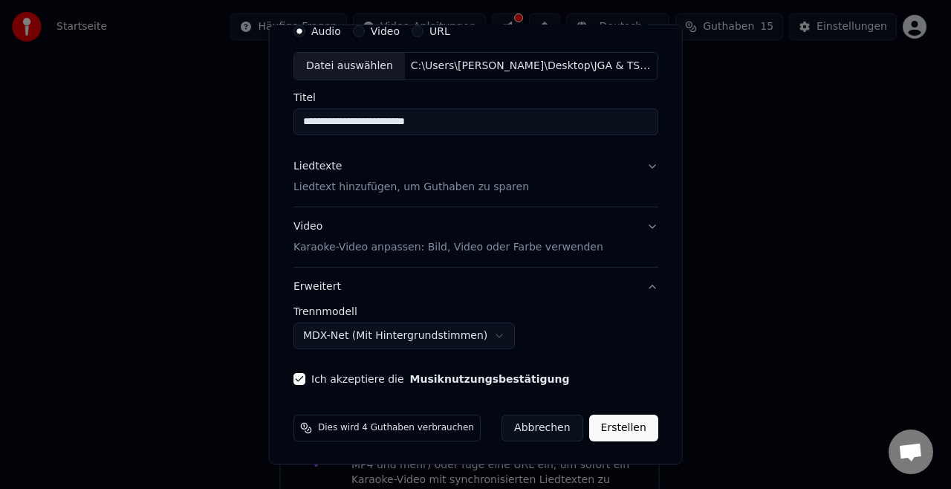
click at [479, 329] on button "MDX-Net (Mit Hintergrundstimmen)" at bounding box center [404, 336] width 221 height 27
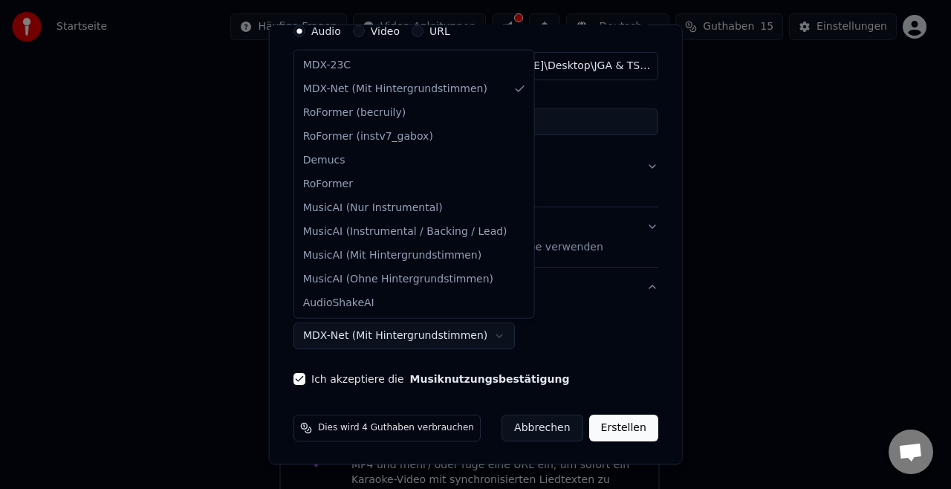
select select "**********"
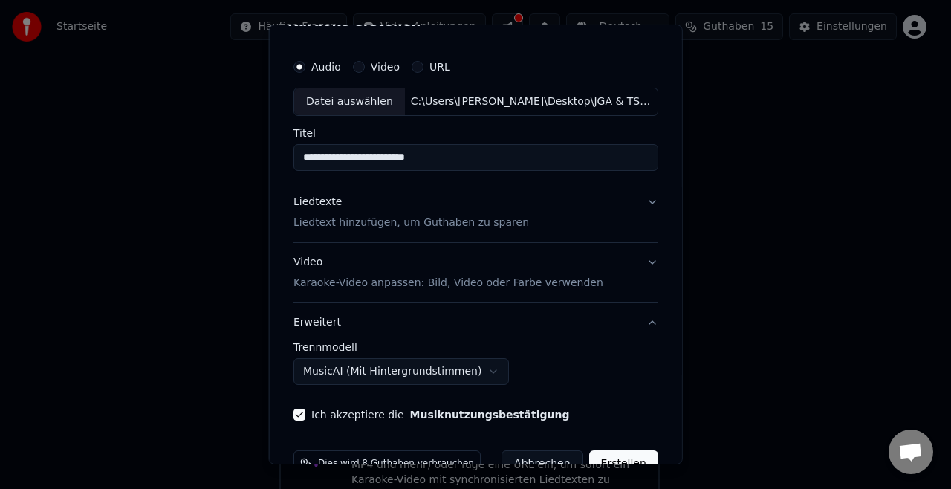
scroll to position [63, 0]
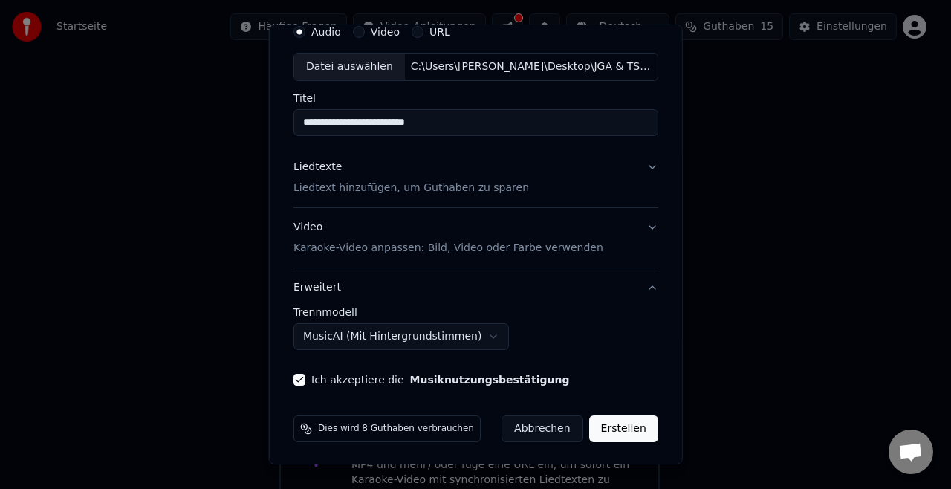
click at [566, 177] on button "Liedtexte Liedtext hinzufügen, um Guthaben zu sparen" at bounding box center [476, 177] width 365 height 59
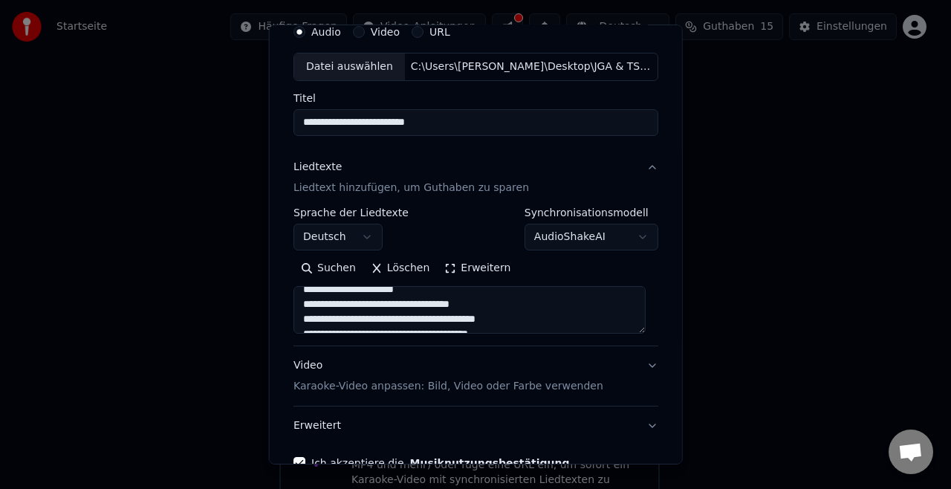
scroll to position [146, 0]
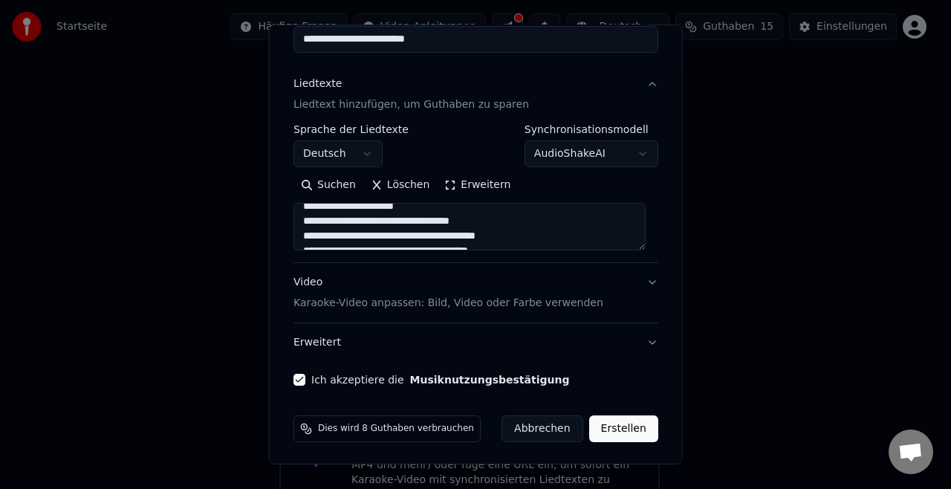
click at [630, 447] on div "**********" at bounding box center [476, 245] width 414 height 440
click at [625, 427] on button "Erstellen" at bounding box center [623, 428] width 69 height 27
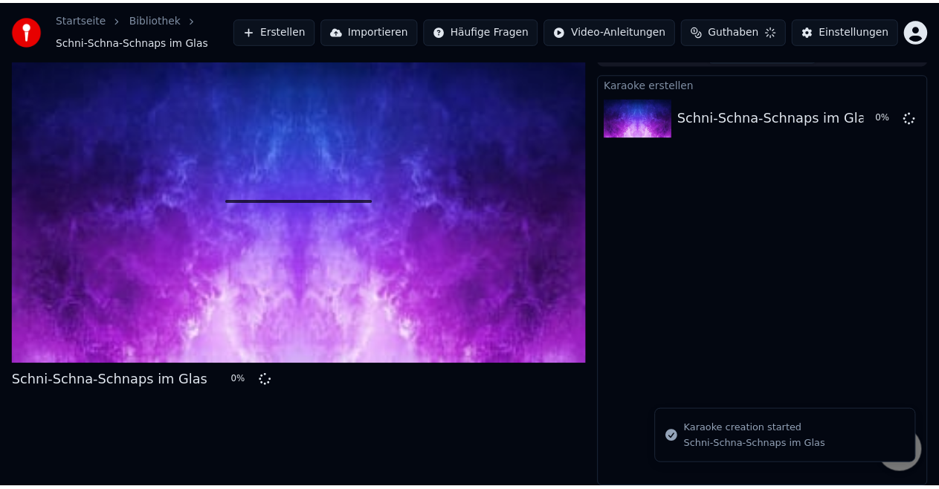
scroll to position [23, 0]
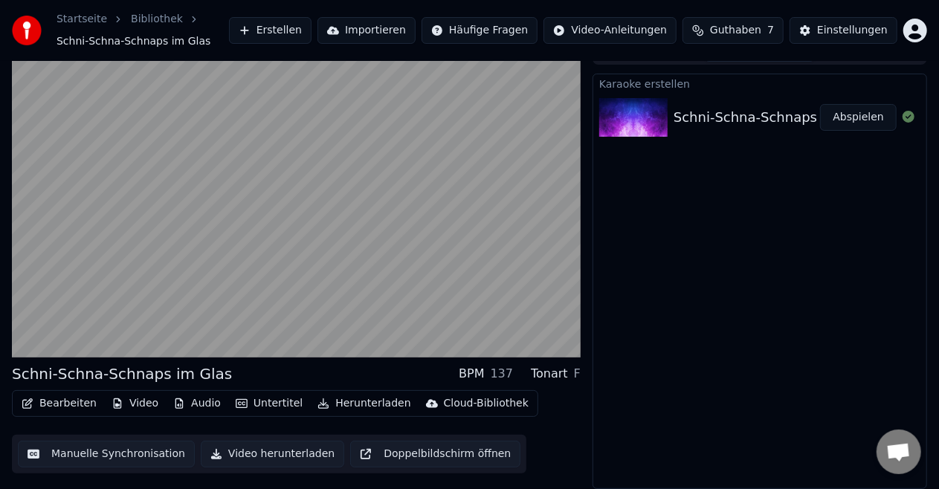
click at [198, 401] on button "Audio" at bounding box center [196, 403] width 59 height 21
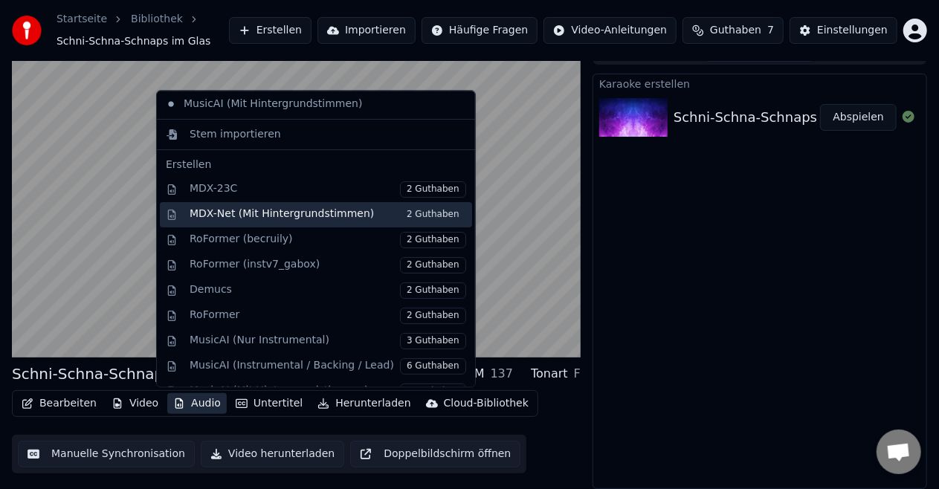
scroll to position [0, 0]
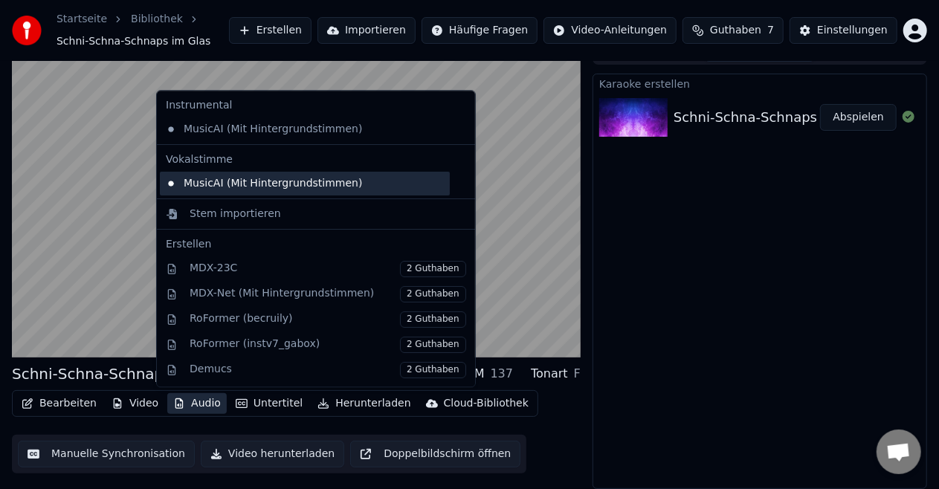
click at [266, 184] on div "MusicAI (Mit Hintergrundstimmen)" at bounding box center [305, 184] width 290 height 24
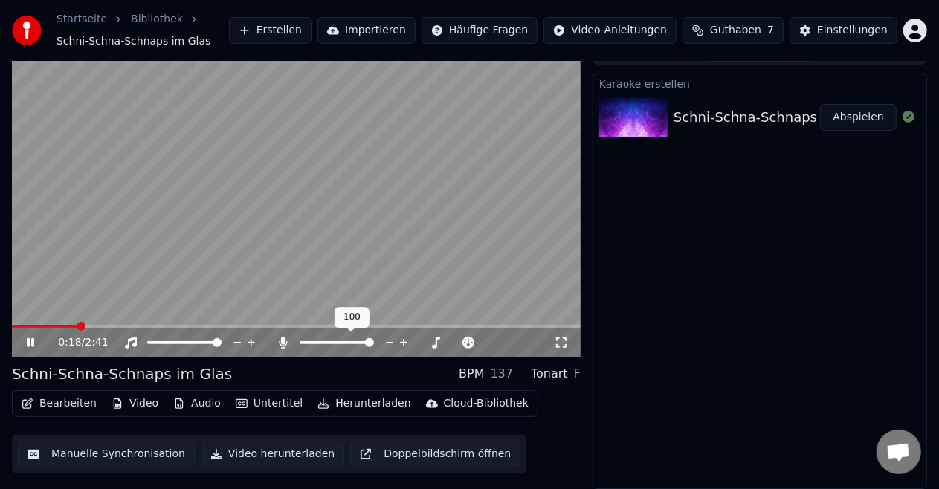
click at [374, 344] on span at bounding box center [337, 342] width 74 height 3
click at [315, 342] on icon at bounding box center [315, 343] width 15 height 12
click at [186, 403] on button "Audio" at bounding box center [196, 403] width 59 height 21
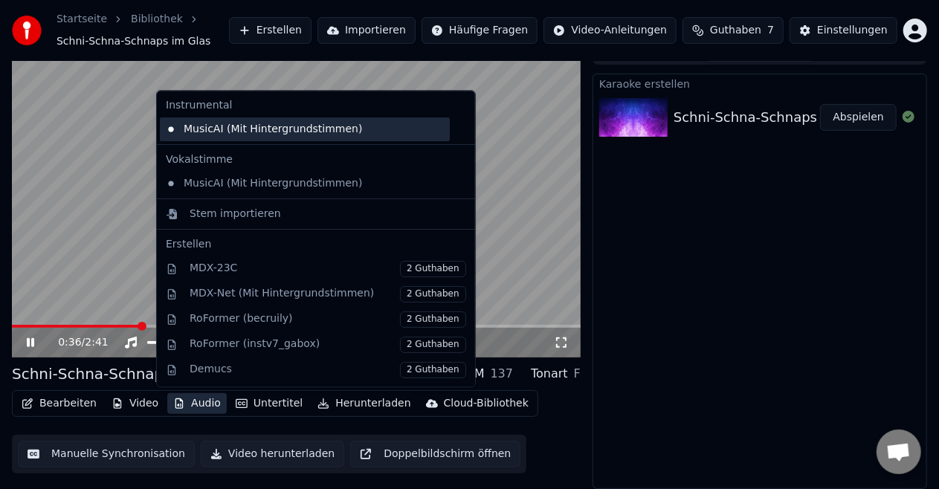
click at [284, 134] on div "MusicAI (Mit Hintergrundstimmen)" at bounding box center [305, 129] width 290 height 24
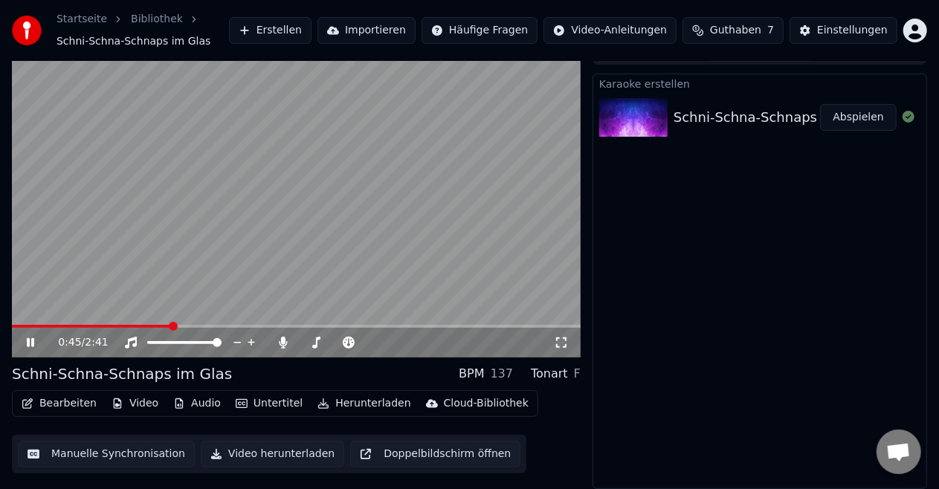
click at [560, 348] on icon at bounding box center [561, 343] width 15 height 12
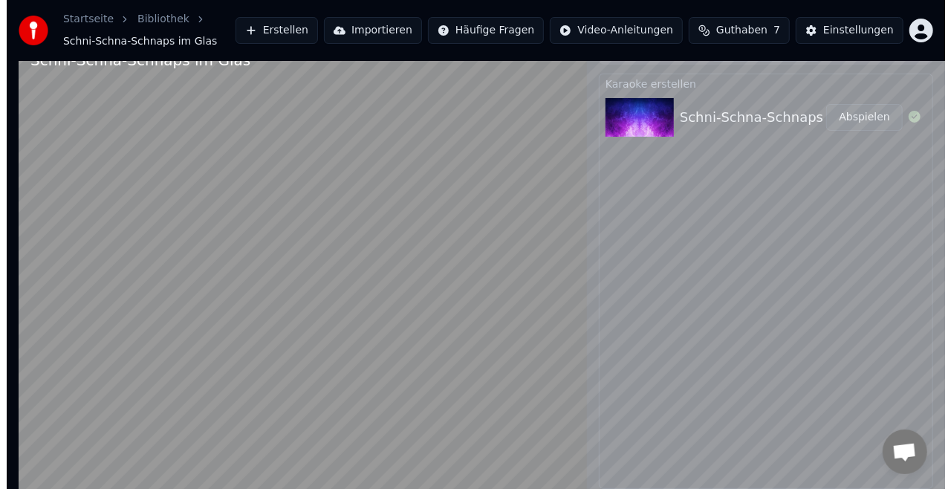
scroll to position [16, 0]
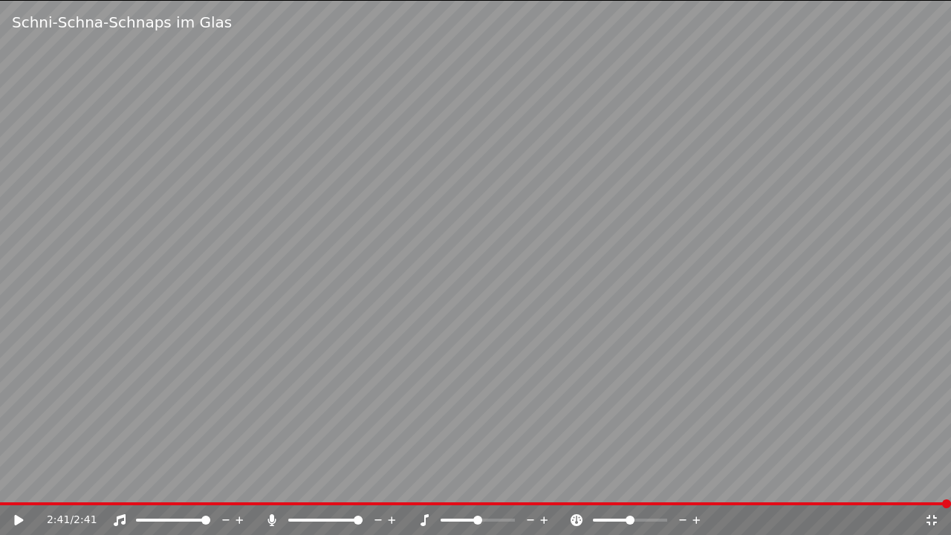
click at [363, 488] on span at bounding box center [358, 520] width 9 height 9
click at [930, 488] on icon at bounding box center [932, 520] width 15 height 12
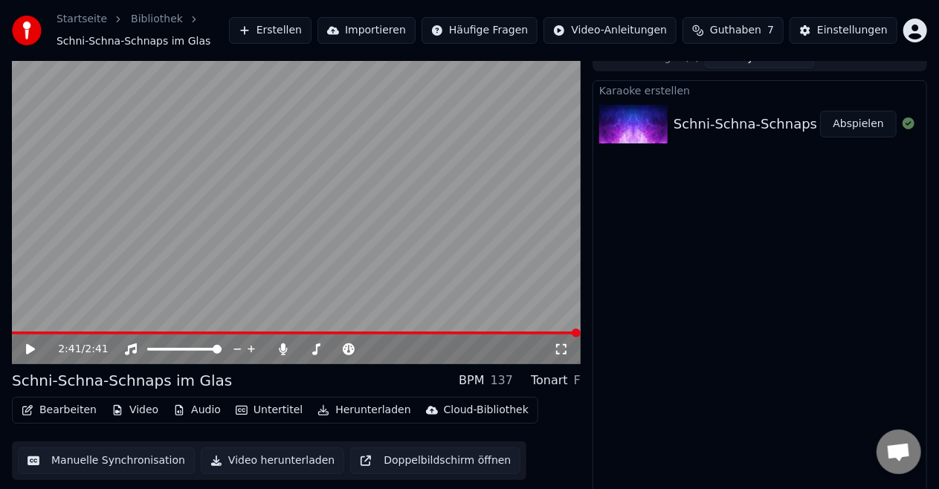
click at [311, 27] on button "Erstellen" at bounding box center [270, 30] width 82 height 27
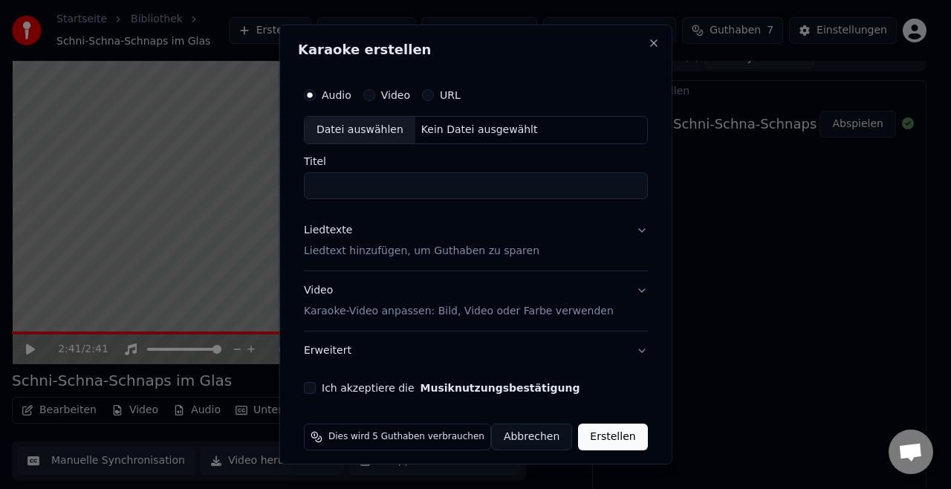
click at [360, 138] on div "Datei auswählen" at bounding box center [360, 130] width 111 height 27
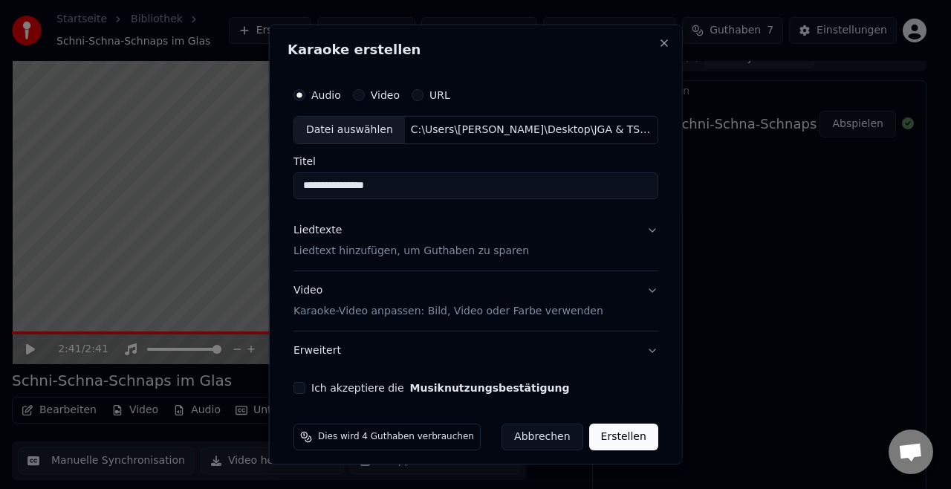
drag, startPoint x: 403, startPoint y: 189, endPoint x: 272, endPoint y: 201, distance: 131.4
click at [272, 201] on div "**********" at bounding box center [476, 245] width 414 height 440
type input "*"
type input "**********"
click at [378, 244] on p "Liedtext hinzufügen, um Guthaben zu sparen" at bounding box center [412, 251] width 236 height 15
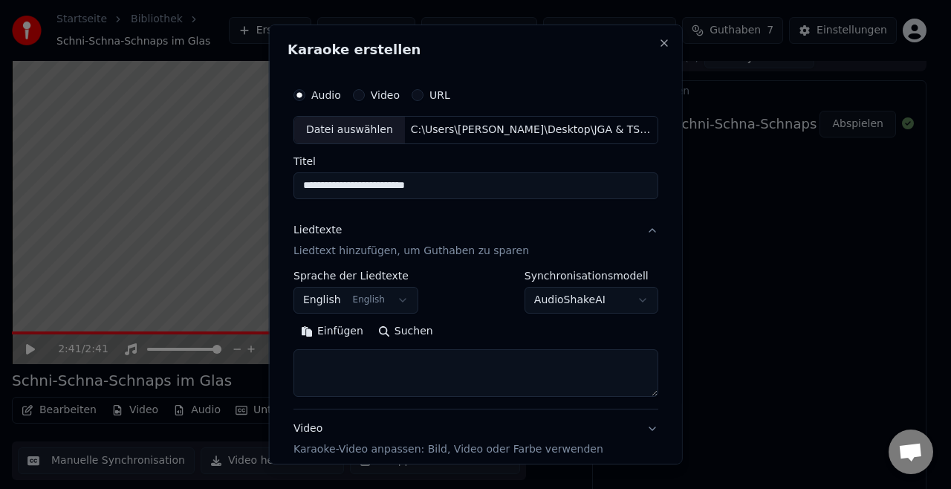
click at [375, 296] on button "English English" at bounding box center [356, 300] width 125 height 27
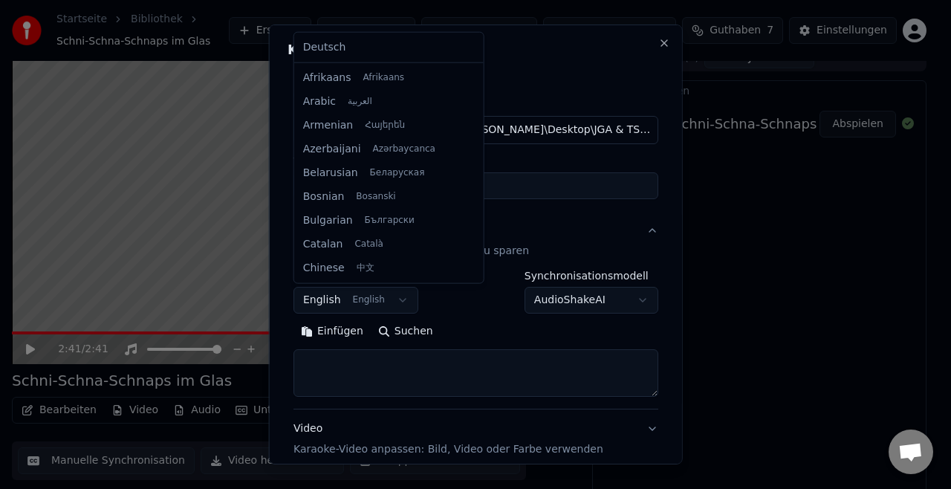
scroll to position [119, 0]
select select "**"
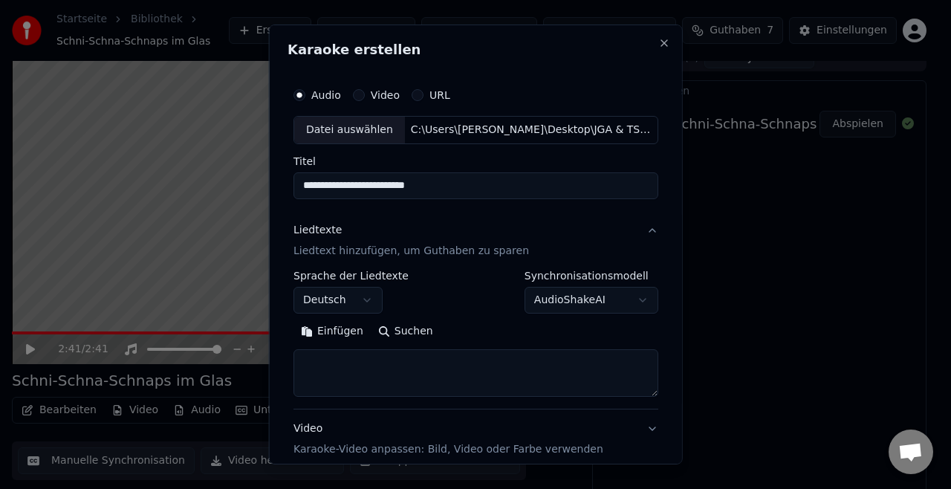
click at [381, 372] on textarea at bounding box center [476, 373] width 365 height 48
paste textarea "**********"
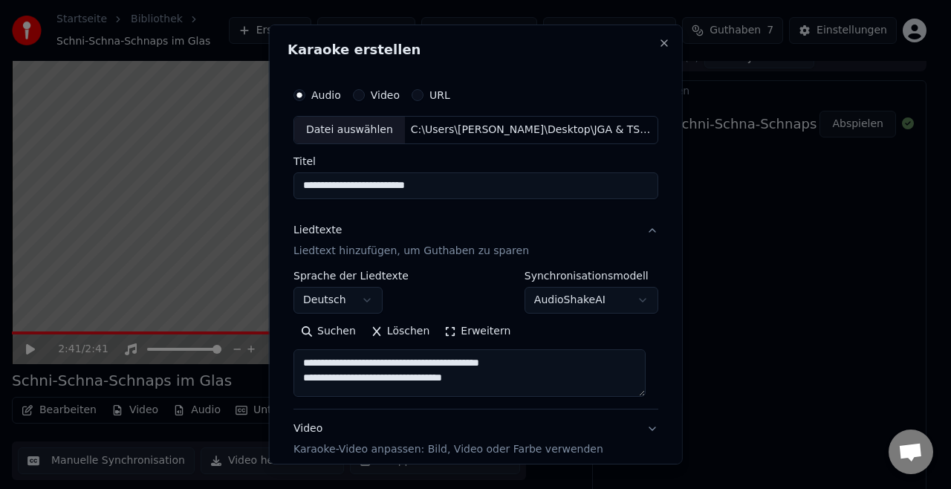
scroll to position [999, 0]
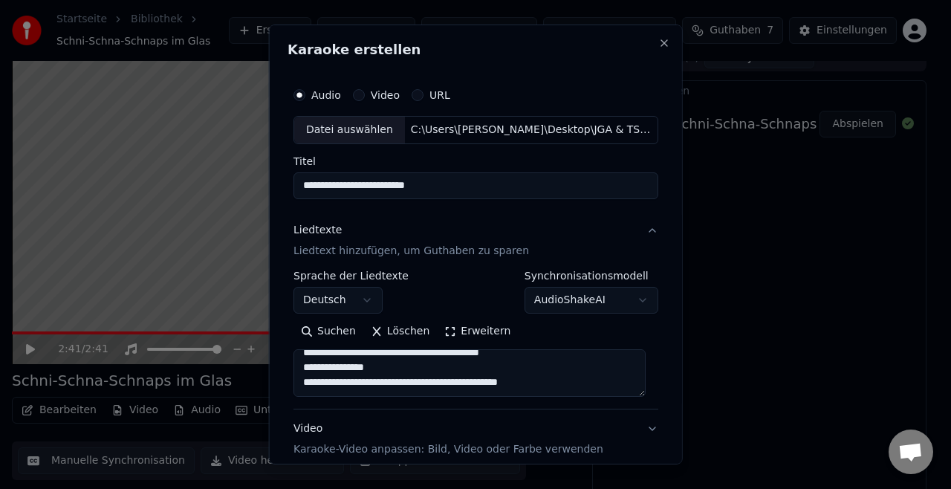
click at [641, 388] on textarea at bounding box center [470, 373] width 352 height 48
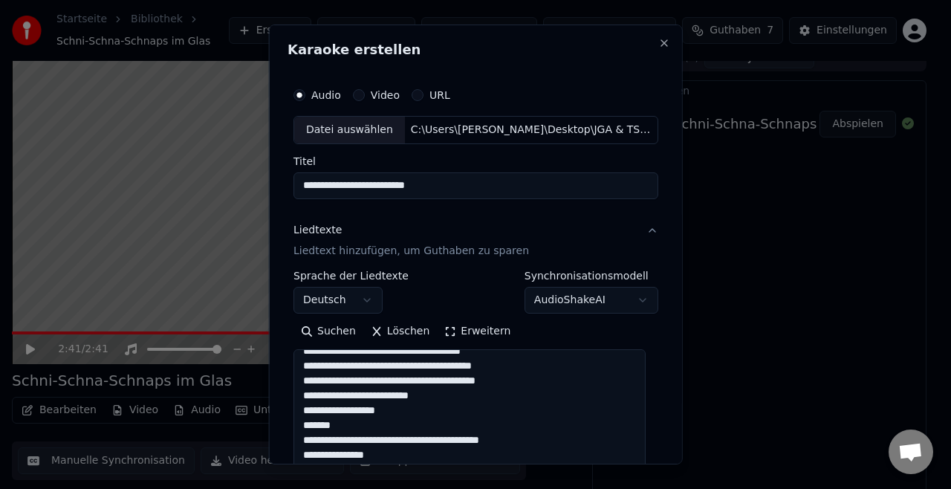
drag, startPoint x: 644, startPoint y: 392, endPoint x: 690, endPoint y: 479, distance: 98.8
click at [690, 473] on body "**********" at bounding box center [469, 228] width 939 height 489
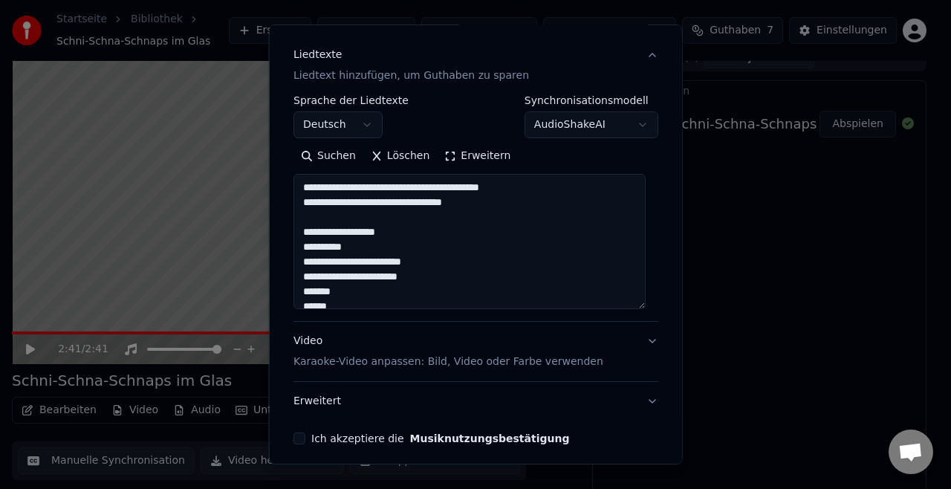
scroll to position [0, 0]
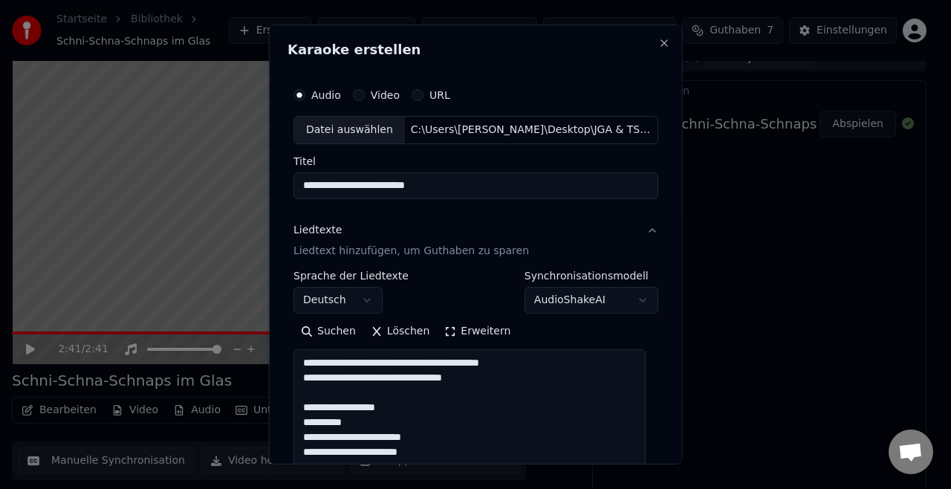
drag, startPoint x: 394, startPoint y: 412, endPoint x: 250, endPoint y: 349, distance: 156.7
click at [250, 349] on body "**********" at bounding box center [469, 228] width 939 height 489
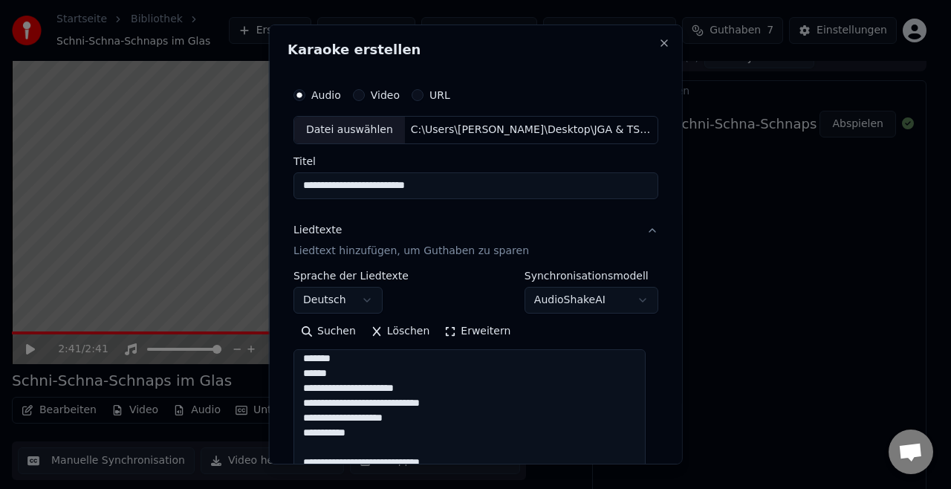
scroll to position [51, 0]
click at [357, 358] on textarea at bounding box center [470, 416] width 352 height 135
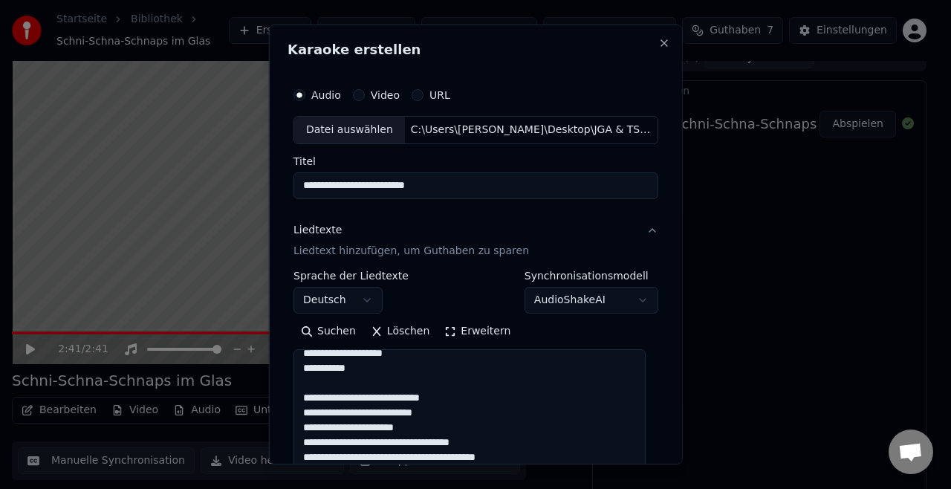
scroll to position [114, 0]
drag, startPoint x: 469, startPoint y: 398, endPoint x: 294, endPoint y: 401, distance: 175.4
click at [294, 401] on textarea at bounding box center [470, 416] width 352 height 135
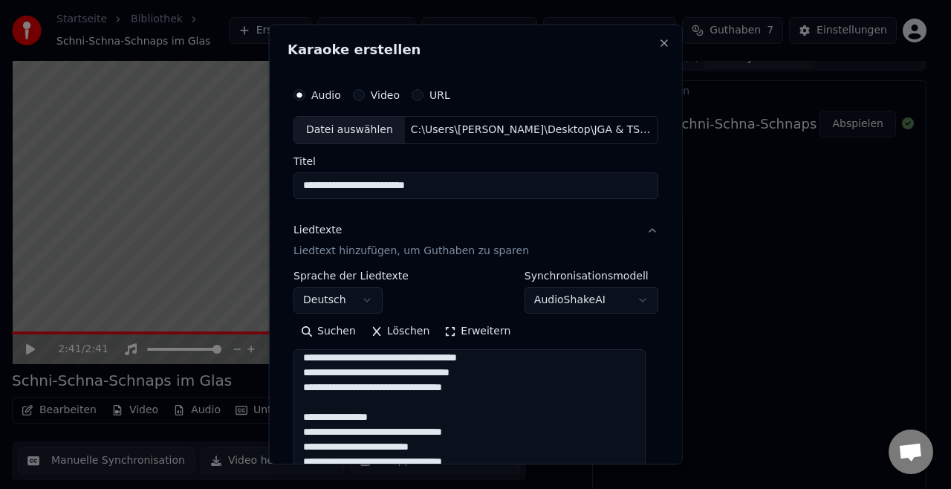
scroll to position [256, 0]
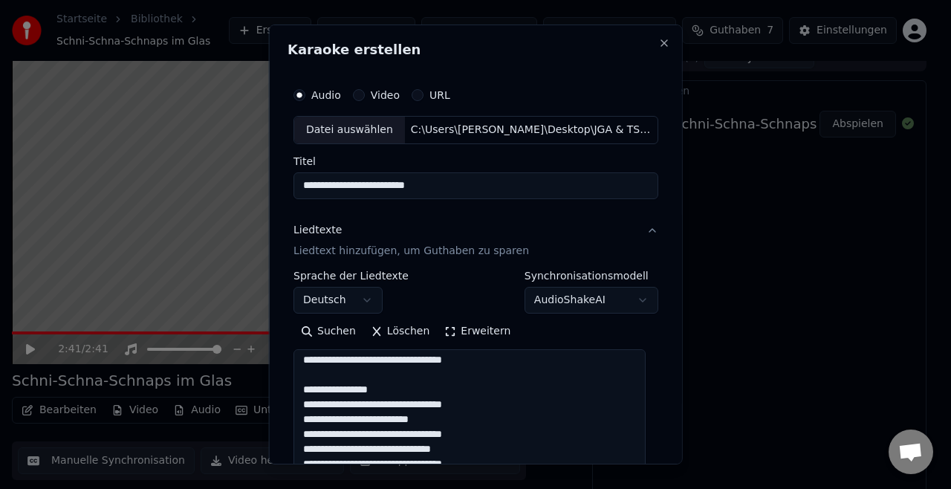
drag, startPoint x: 396, startPoint y: 387, endPoint x: 288, endPoint y: 373, distance: 108.7
click at [288, 373] on div "**********" at bounding box center [476, 349] width 377 height 551
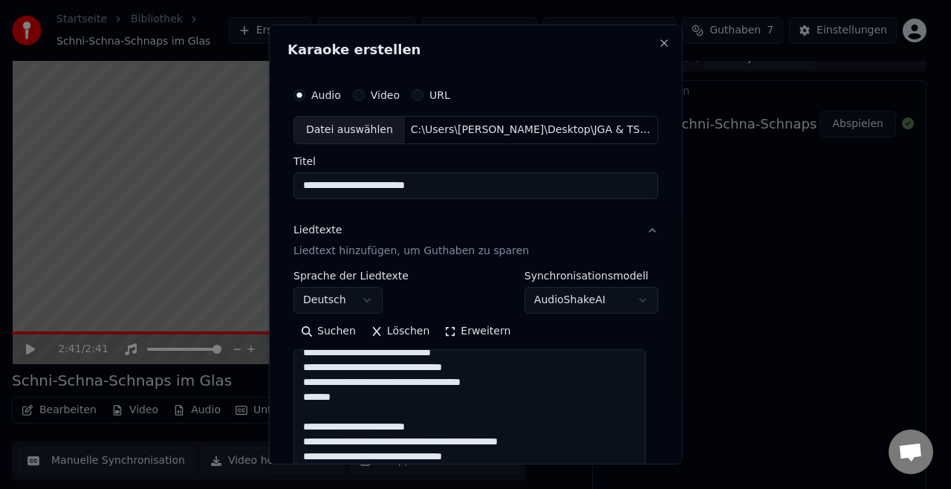
scroll to position [346, 0]
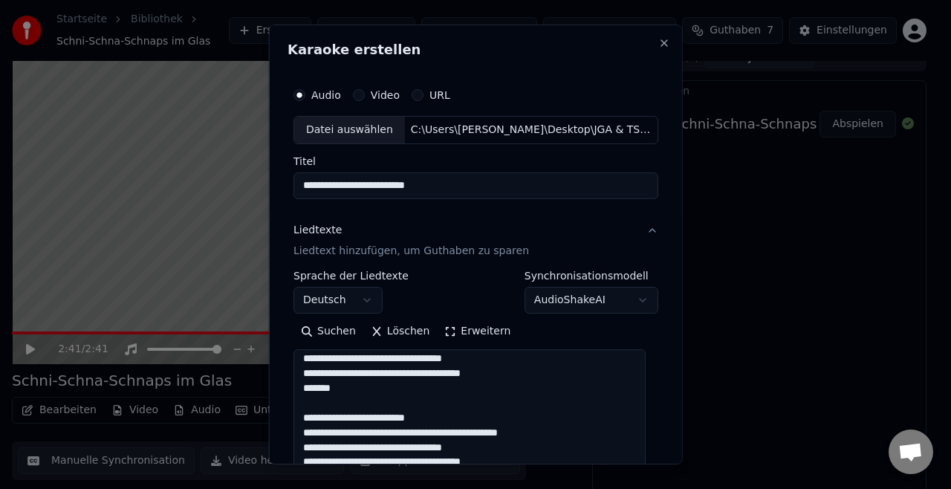
click at [519, 375] on textarea at bounding box center [470, 416] width 352 height 135
drag, startPoint x: 441, startPoint y: 415, endPoint x: 298, endPoint y: 410, distance: 143.5
click at [298, 410] on textarea at bounding box center [470, 416] width 352 height 135
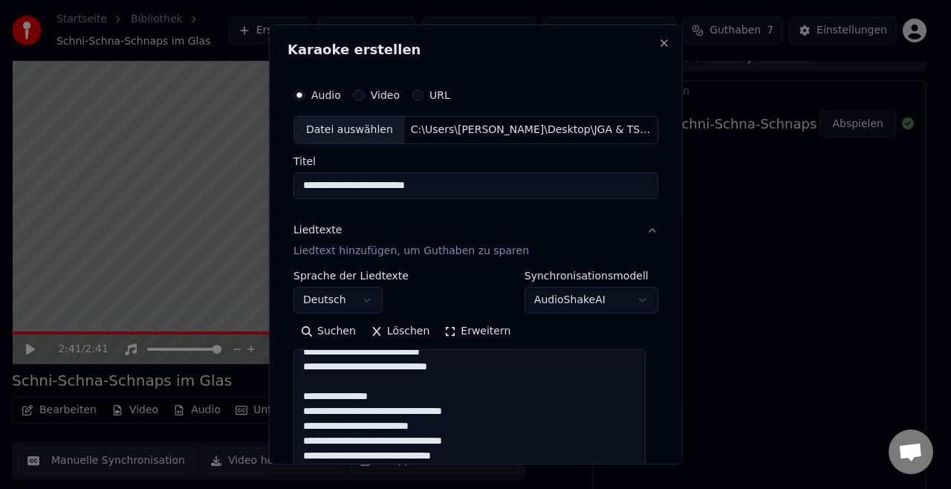
scroll to position [502, 0]
click at [392, 393] on textarea at bounding box center [470, 416] width 352 height 135
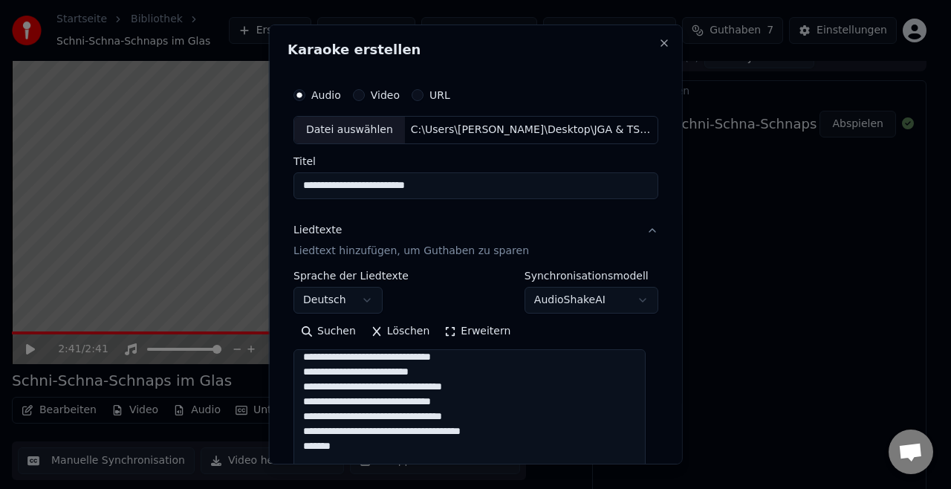
click at [384, 447] on textarea at bounding box center [470, 416] width 352 height 135
click at [529, 436] on textarea at bounding box center [470, 416] width 352 height 135
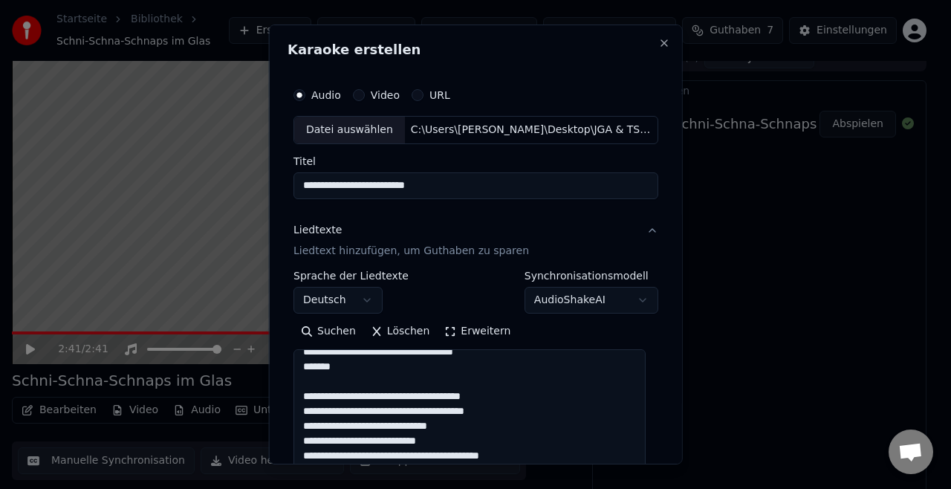
scroll to position [619, 0]
drag, startPoint x: 521, startPoint y: 396, endPoint x: 294, endPoint y: 394, distance: 226.7
click at [294, 394] on textarea at bounding box center [470, 416] width 352 height 135
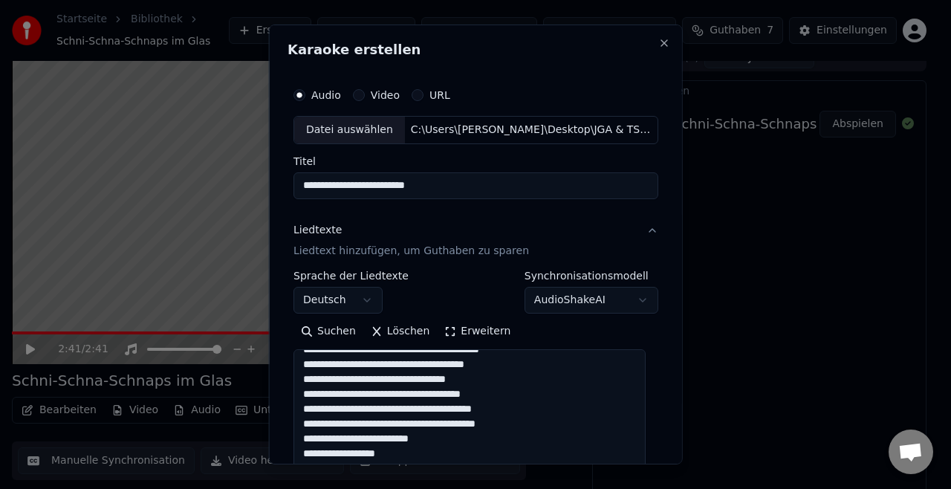
scroll to position [708, 0]
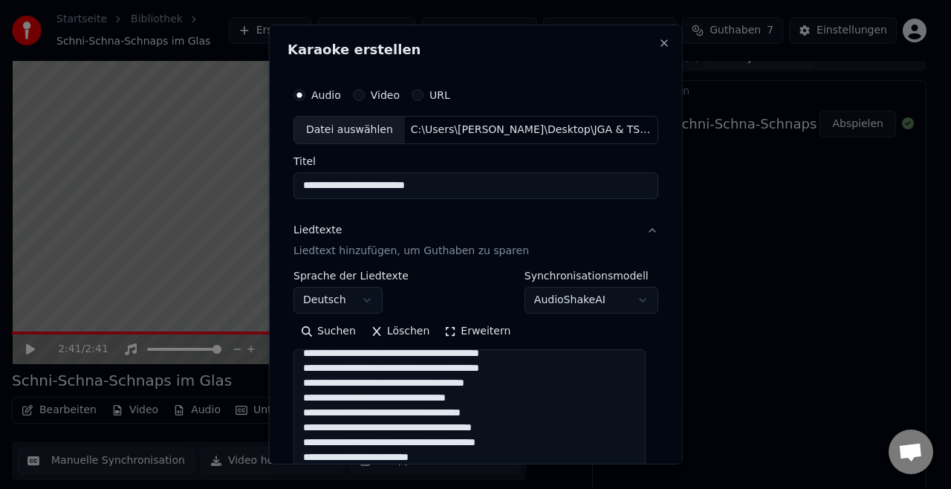
click at [323, 372] on textarea at bounding box center [470, 416] width 352 height 135
click at [520, 410] on textarea at bounding box center [470, 416] width 352 height 135
click at [320, 429] on textarea at bounding box center [470, 416] width 352 height 135
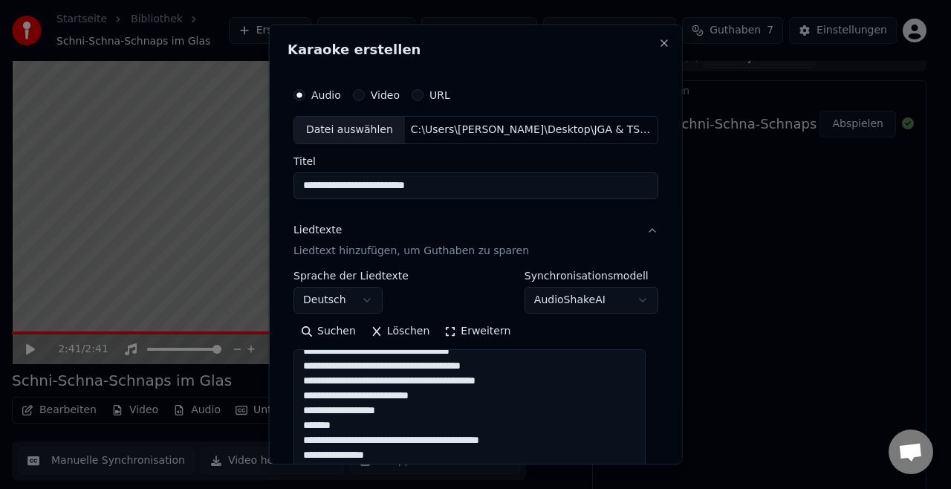
scroll to position [748, 0]
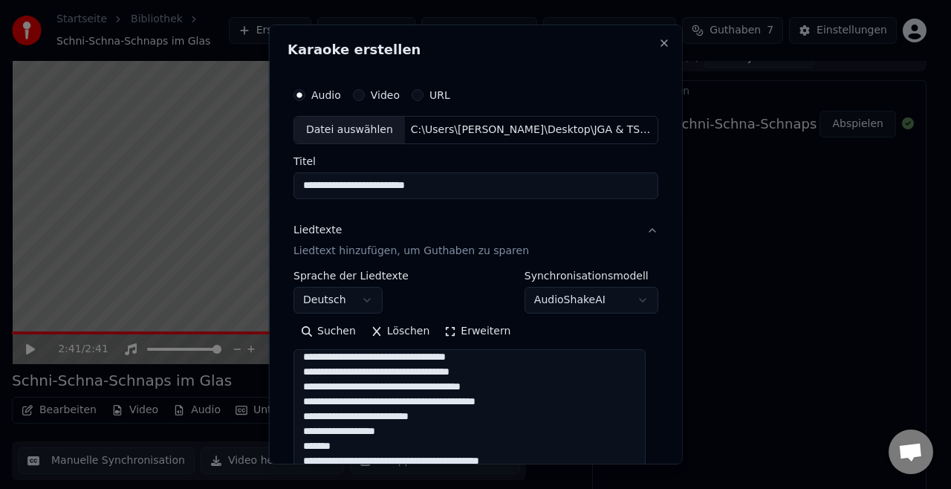
click at [336, 386] on textarea at bounding box center [470, 416] width 352 height 135
click at [551, 404] on textarea at bounding box center [470, 416] width 352 height 135
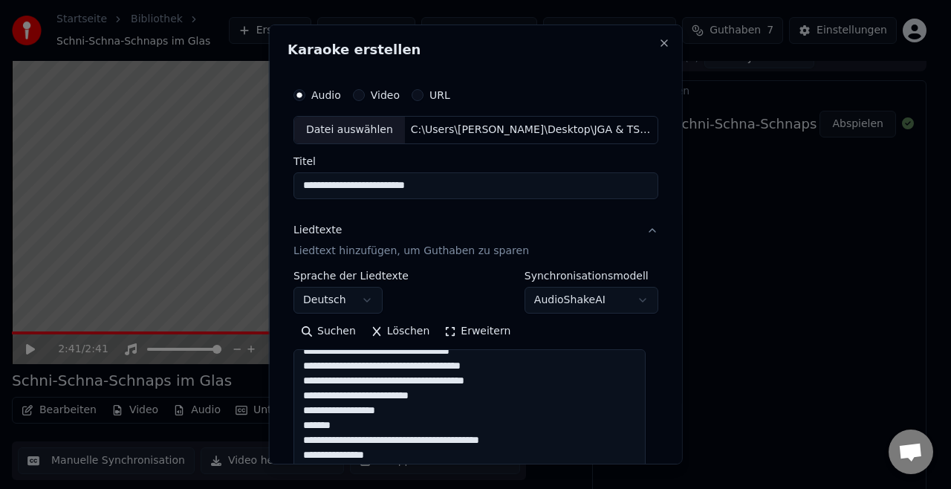
scroll to position [782, 0]
click at [390, 404] on textarea at bounding box center [470, 416] width 352 height 135
click at [361, 410] on textarea at bounding box center [470, 416] width 352 height 135
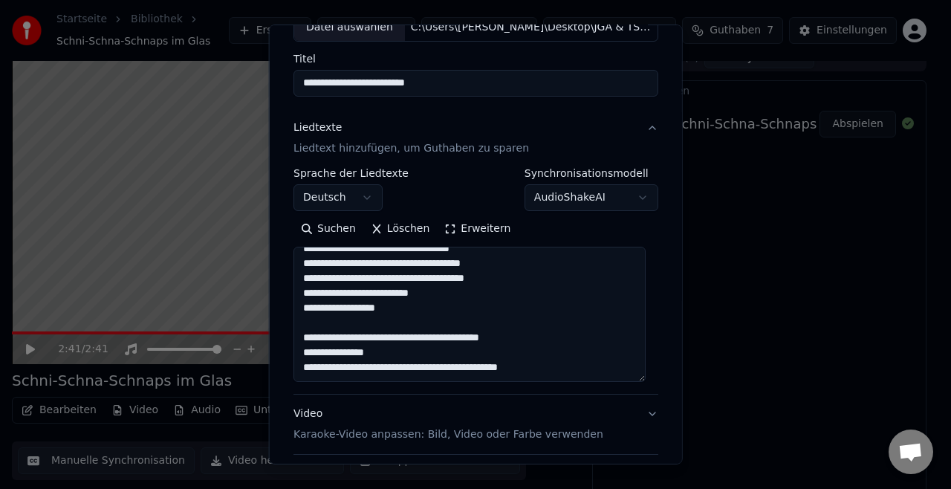
scroll to position [783, 0]
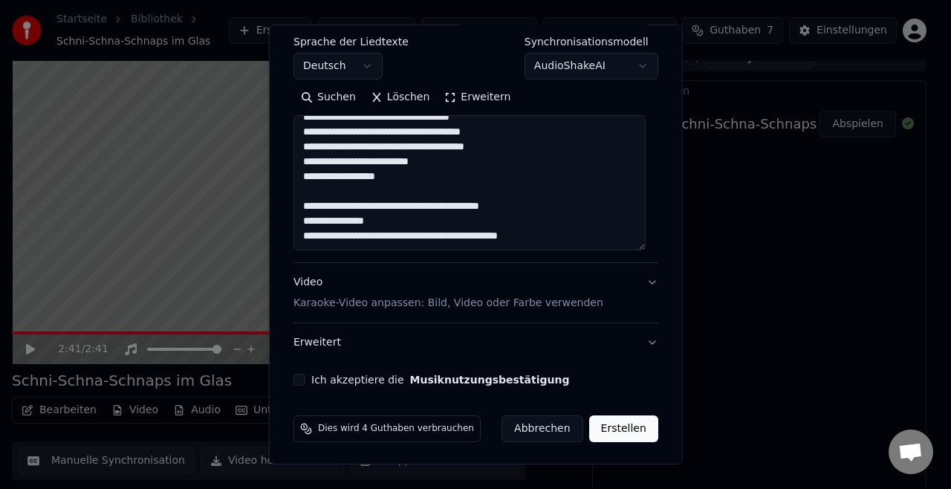
type textarea "**********"
click at [468, 298] on p "Karaoke-Video anpassen: Bild, Video oder Farbe verwenden" at bounding box center [449, 303] width 310 height 15
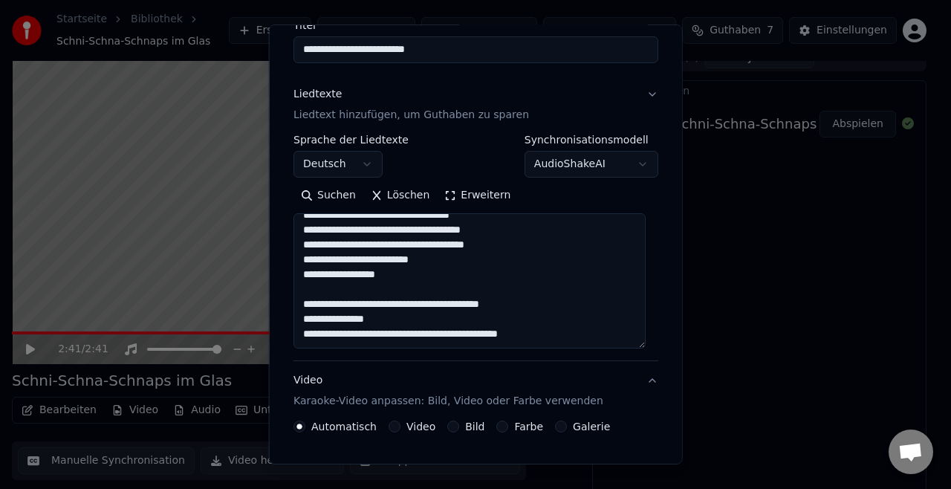
scroll to position [107, 0]
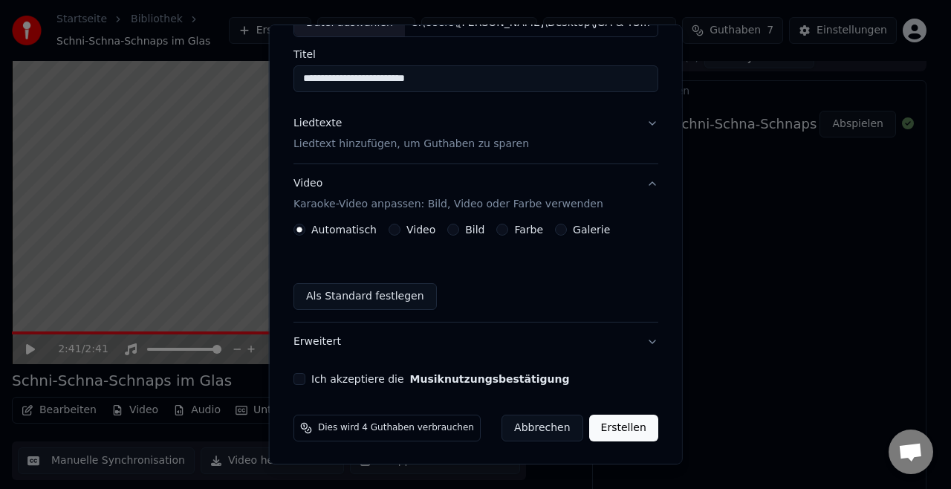
click at [418, 227] on label "Video" at bounding box center [421, 229] width 29 height 10
click at [401, 227] on button "Video" at bounding box center [395, 230] width 12 height 12
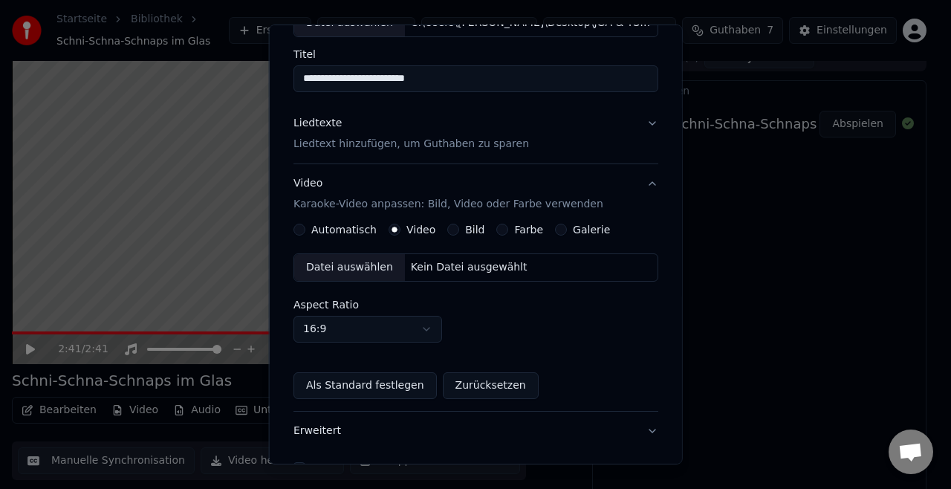
click at [359, 266] on div "Datei auswählen" at bounding box center [349, 267] width 111 height 27
click at [393, 330] on body "**********" at bounding box center [469, 228] width 939 height 489
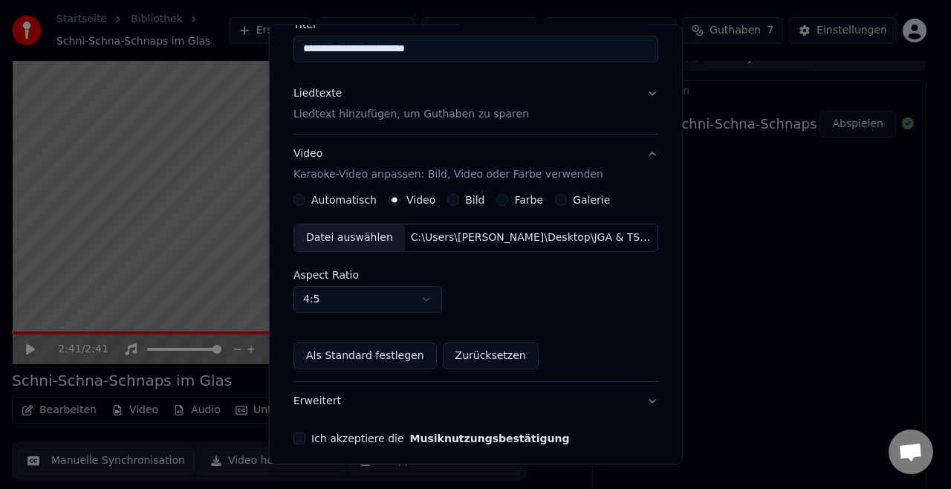
scroll to position [140, 0]
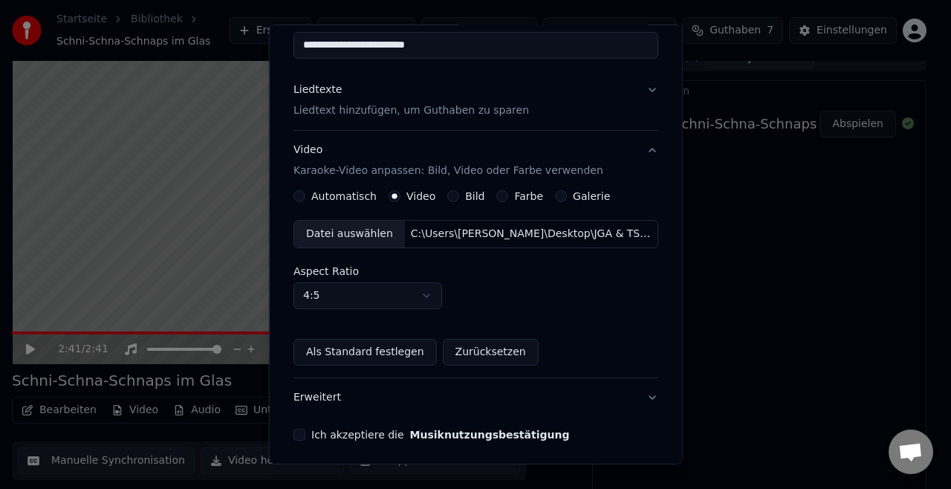
click at [424, 296] on button "4:5" at bounding box center [368, 295] width 149 height 27
select select "****"
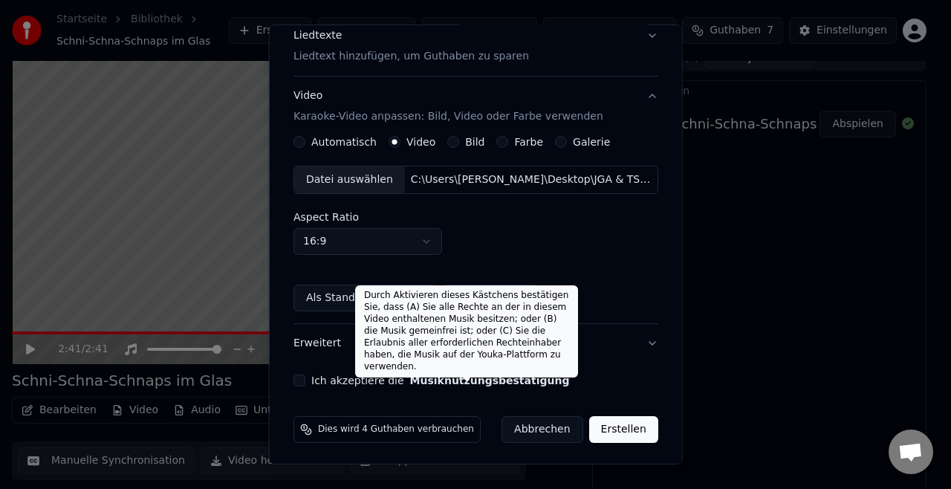
click at [444, 382] on button "Musiknutzungsbestätigung" at bounding box center [490, 380] width 160 height 10
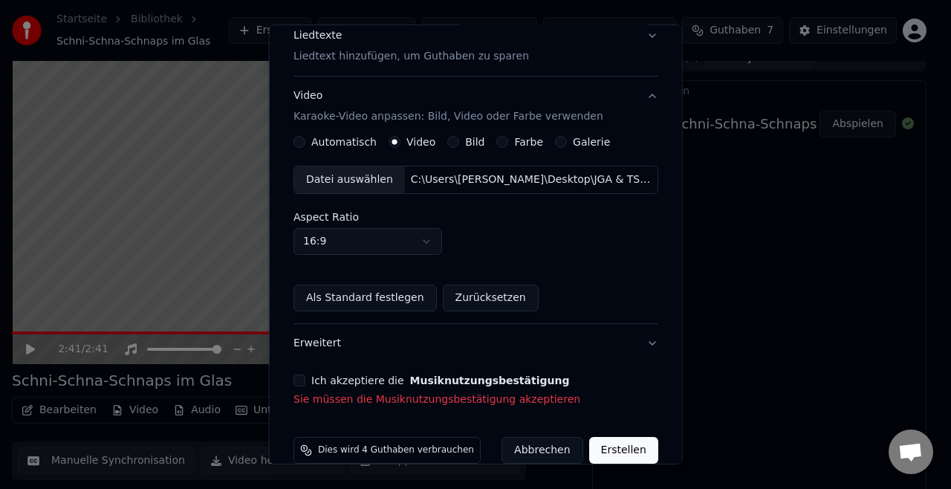
click at [291, 379] on div "**********" at bounding box center [476, 147] width 377 height 534
click at [294, 376] on button "Ich akzeptiere die Musiknutzungsbestätigung" at bounding box center [300, 381] width 12 height 12
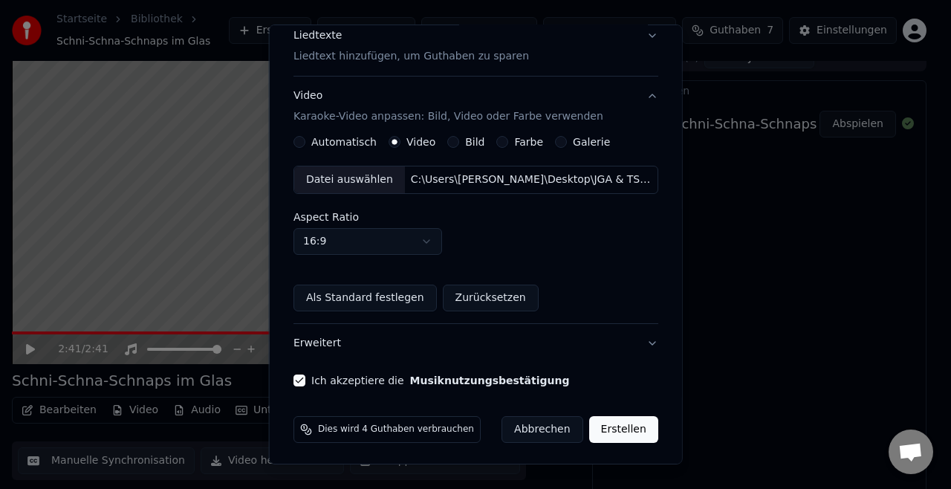
click at [418, 335] on button "Erweitert" at bounding box center [476, 343] width 365 height 39
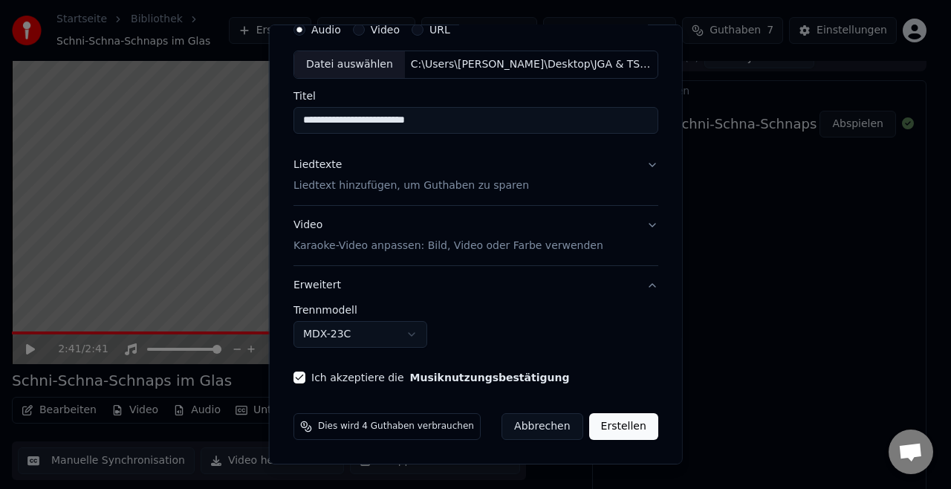
scroll to position [64, 0]
click at [386, 340] on button "MDX-23C" at bounding box center [361, 336] width 134 height 27
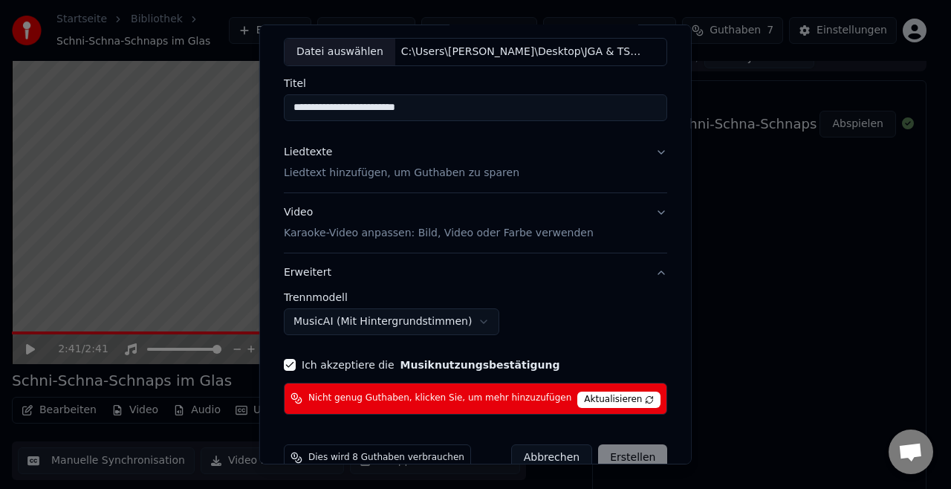
scroll to position [79, 0]
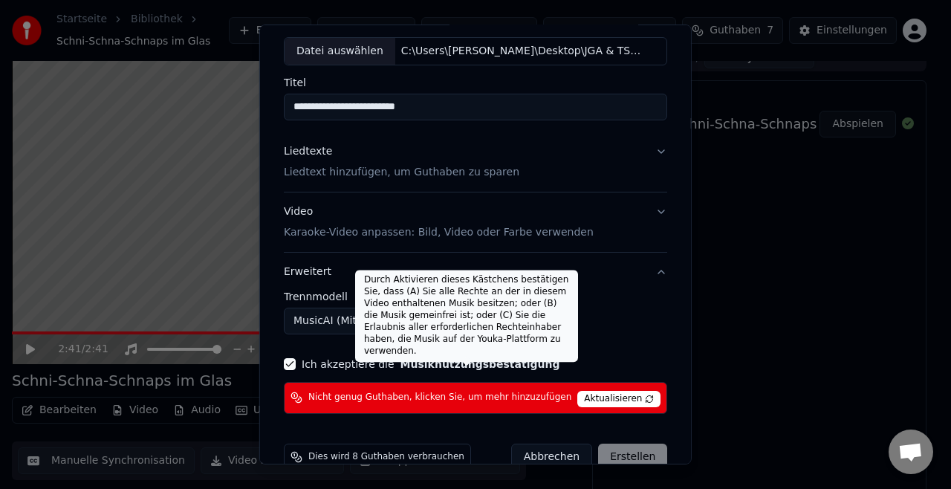
click at [464, 324] on div "Durch Aktivieren dieses Kästchens bestätigen Sie, dass (A) Sie alle Rechte an d…" at bounding box center [466, 316] width 223 height 92
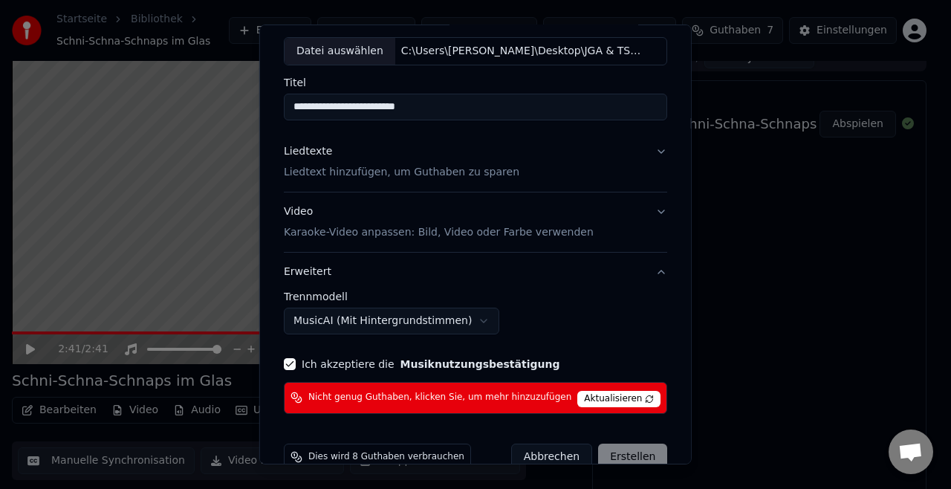
click at [467, 320] on button "MusicAI (Mit Hintergrundstimmen)" at bounding box center [392, 321] width 216 height 27
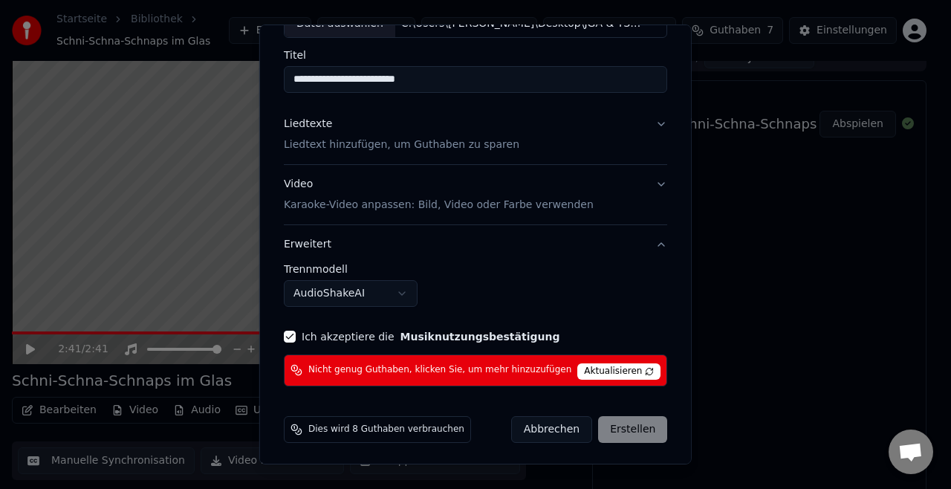
click at [406, 294] on body "**********" at bounding box center [469, 228] width 939 height 489
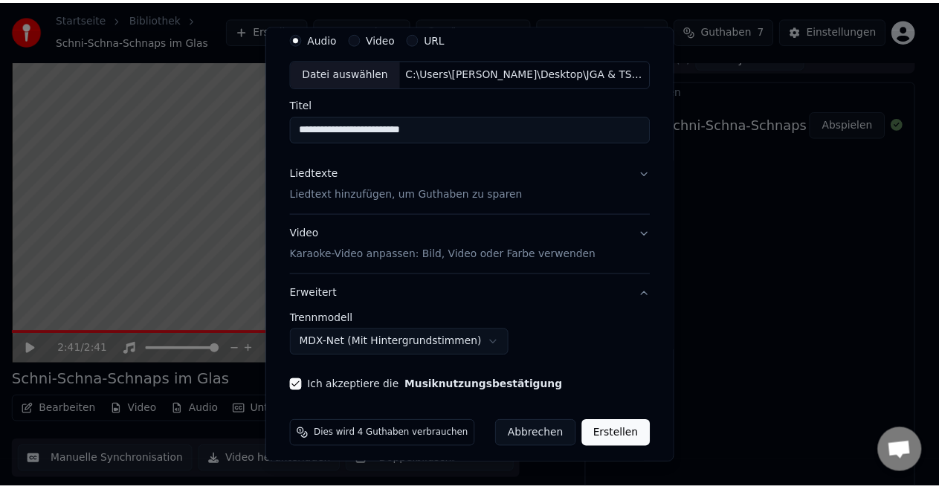
scroll to position [55, 0]
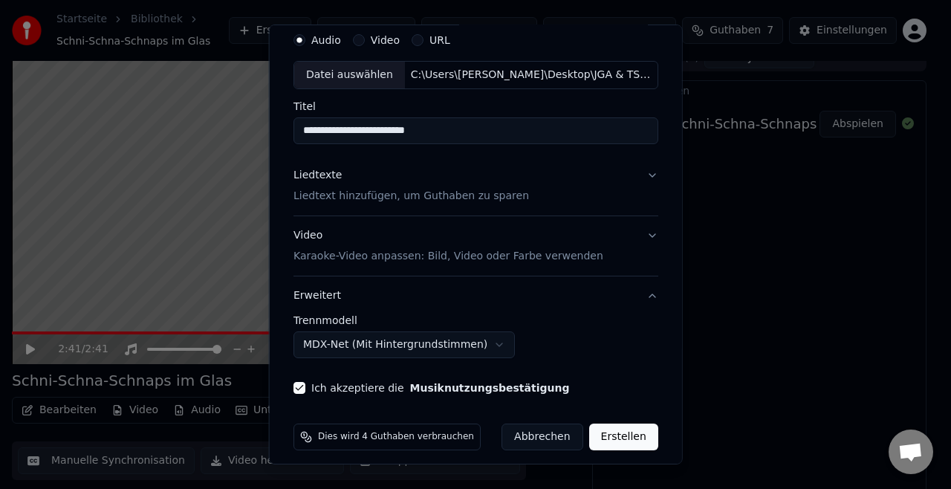
click at [620, 433] on button "Erstellen" at bounding box center [623, 437] width 69 height 27
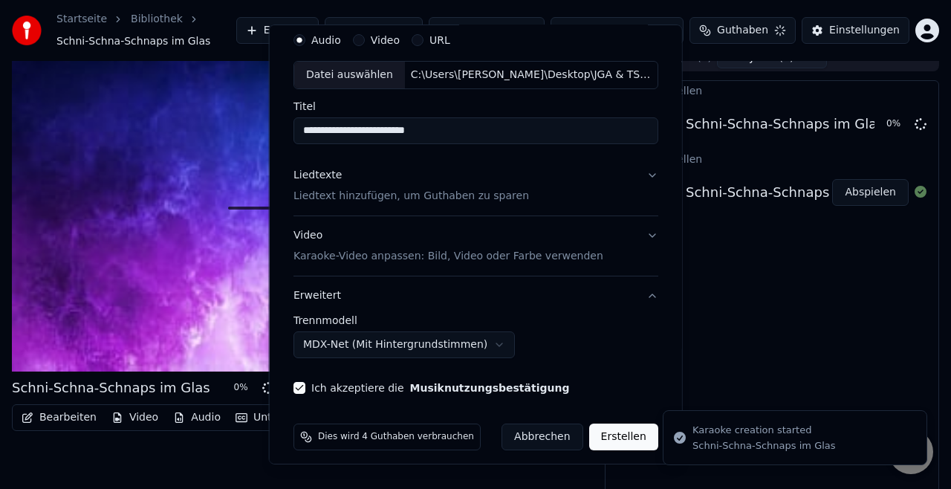
select select "******"
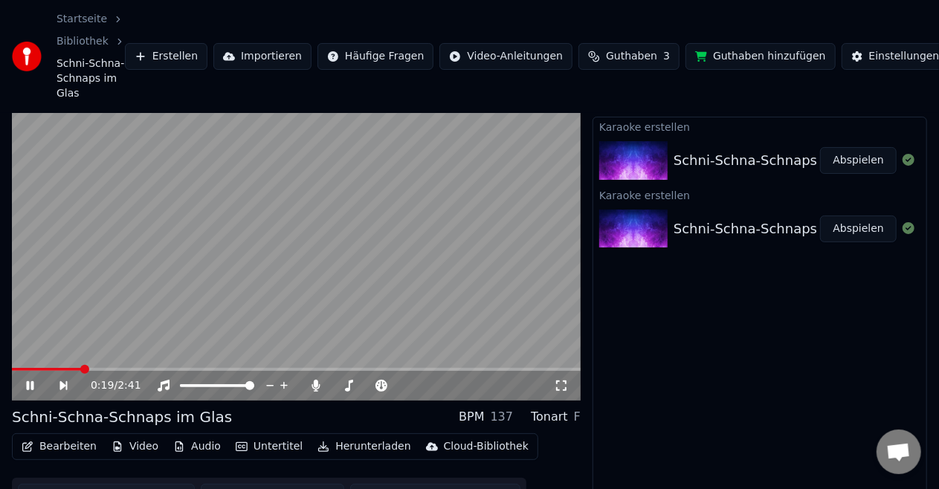
scroll to position [61, 0]
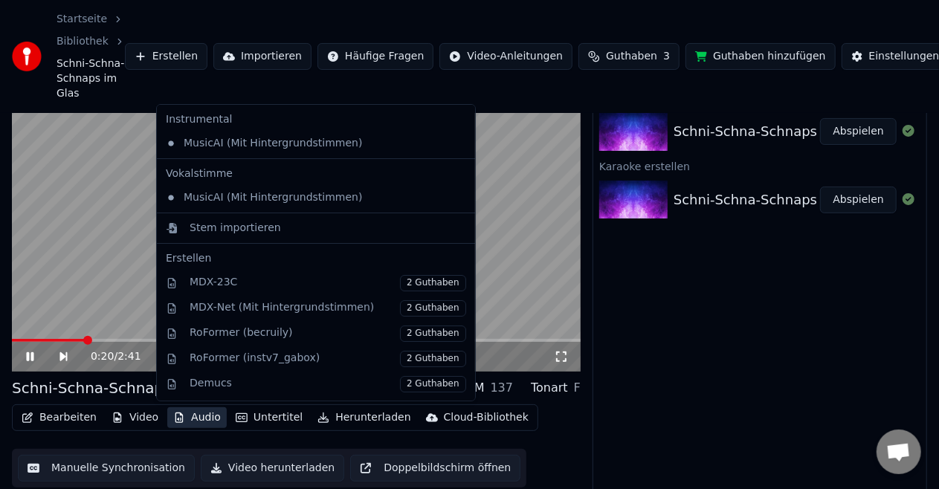
click at [213, 416] on button "Audio" at bounding box center [196, 417] width 59 height 21
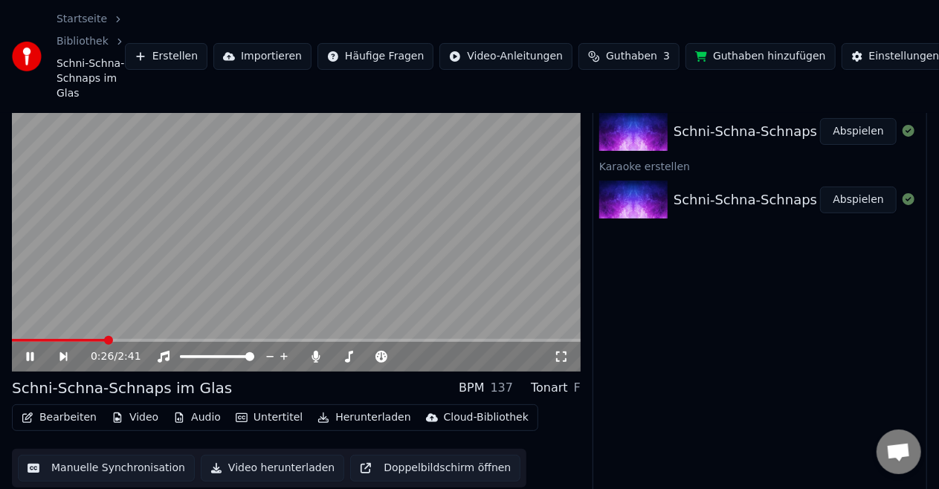
click at [673, 363] on div "Karaoke erstellen Schni-Schna-Schnaps im Glas Abspielen Karaoke erstellen Schni…" at bounding box center [759, 295] width 334 height 415
click at [564, 352] on icon at bounding box center [561, 357] width 10 height 10
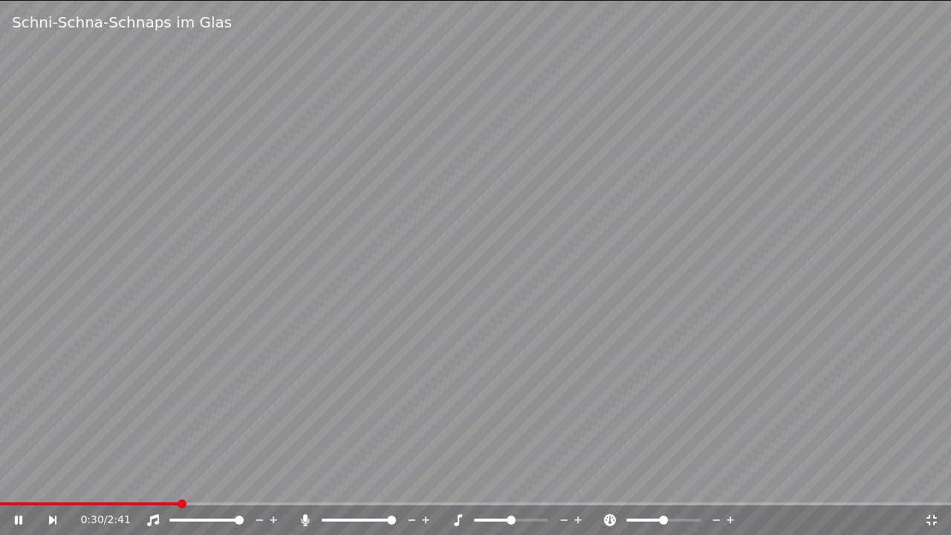
click at [941, 488] on div "0:30 / 2:41" at bounding box center [475, 520] width 939 height 15
click at [933, 488] on icon at bounding box center [932, 520] width 10 height 10
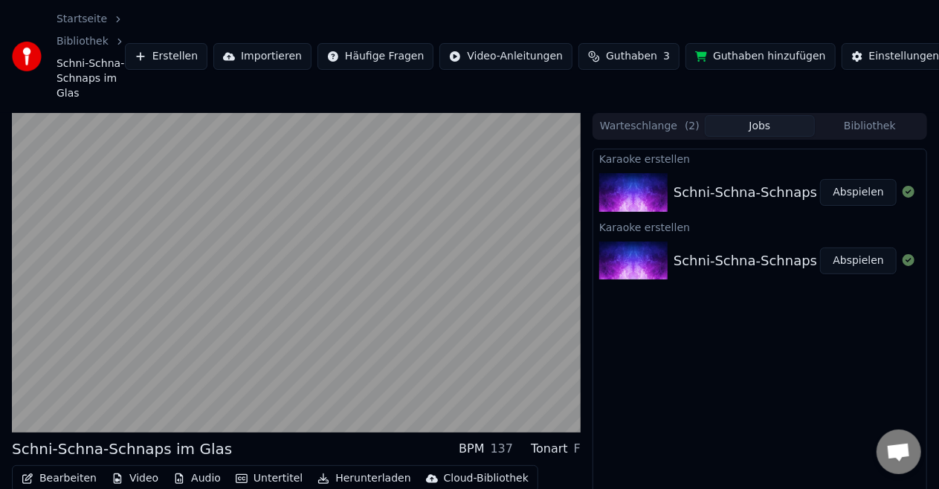
click at [873, 193] on button "Abspielen" at bounding box center [858, 192] width 77 height 27
click at [856, 262] on button "Abspielen" at bounding box center [858, 260] width 77 height 27
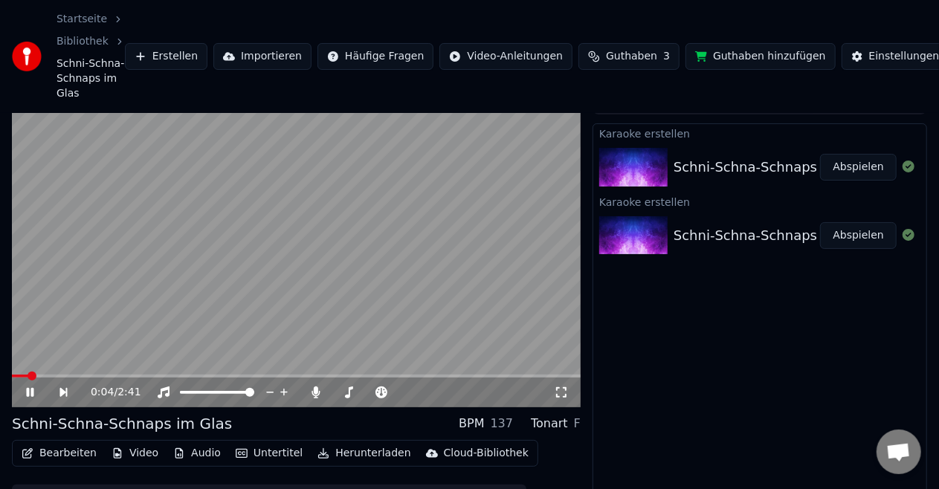
scroll to position [27, 0]
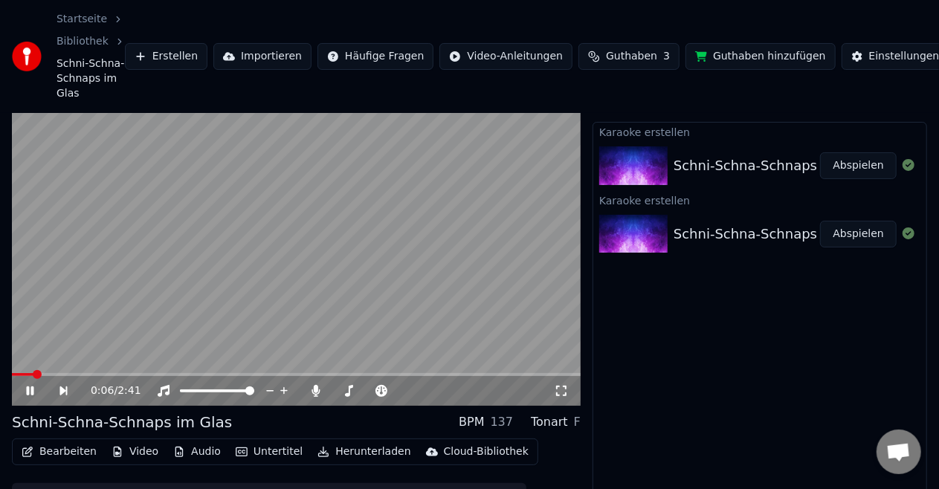
click at [29, 394] on icon at bounding box center [30, 390] width 7 height 9
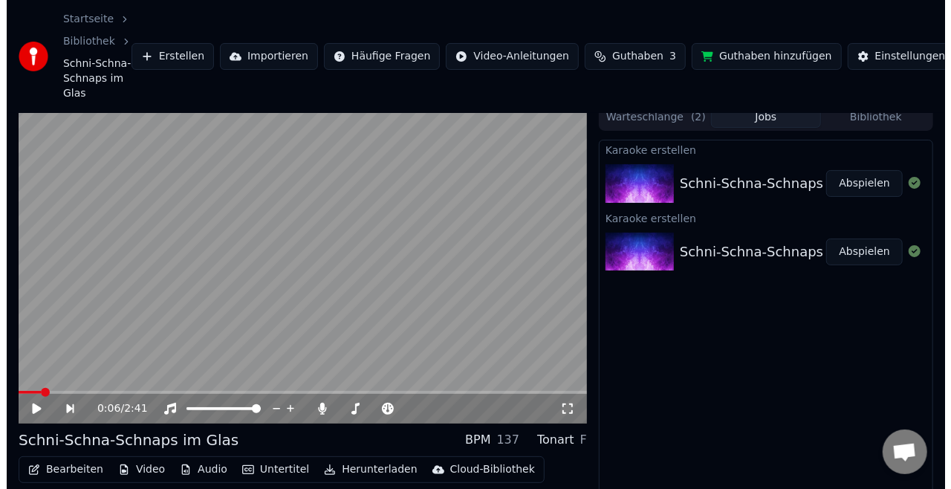
scroll to position [0, 0]
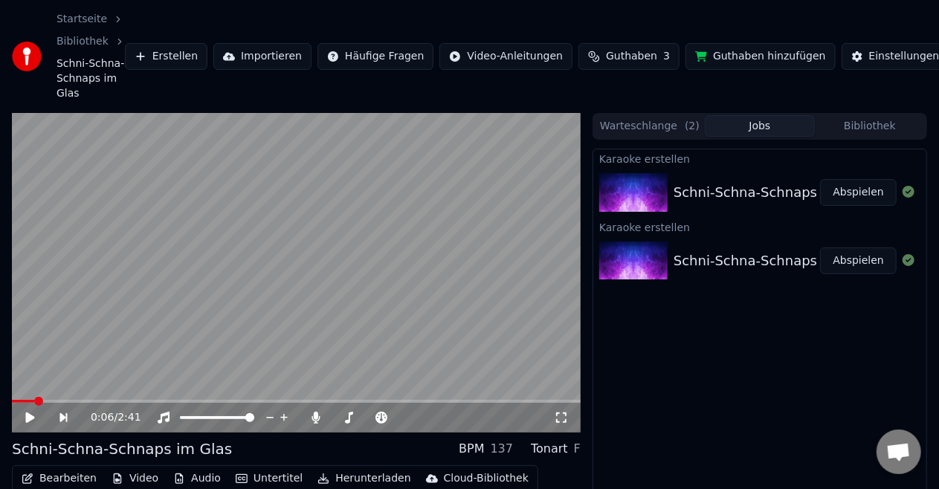
click at [917, 56] on html "Startseite Bibliothek Schni-Schna-Schnaps im Glas Erstellen Importieren Häufige…" at bounding box center [469, 244] width 939 height 489
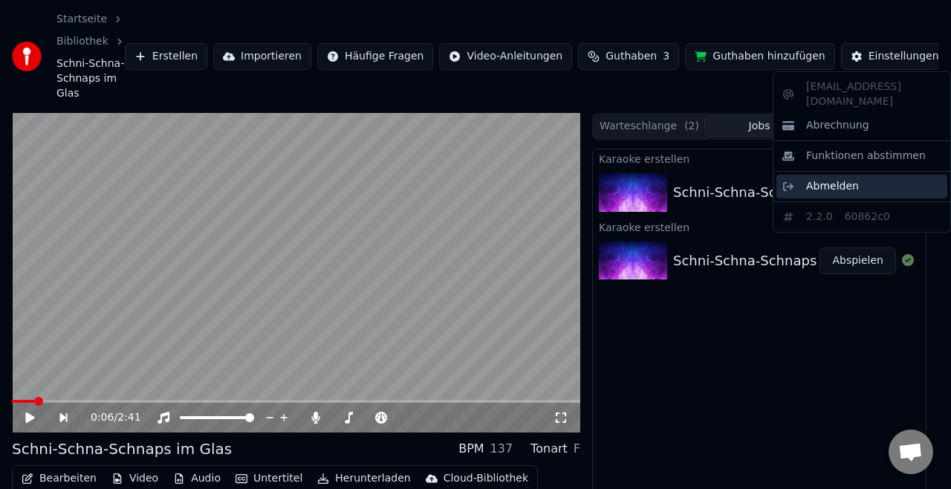
click at [831, 179] on span "Abmelden" at bounding box center [832, 186] width 53 height 15
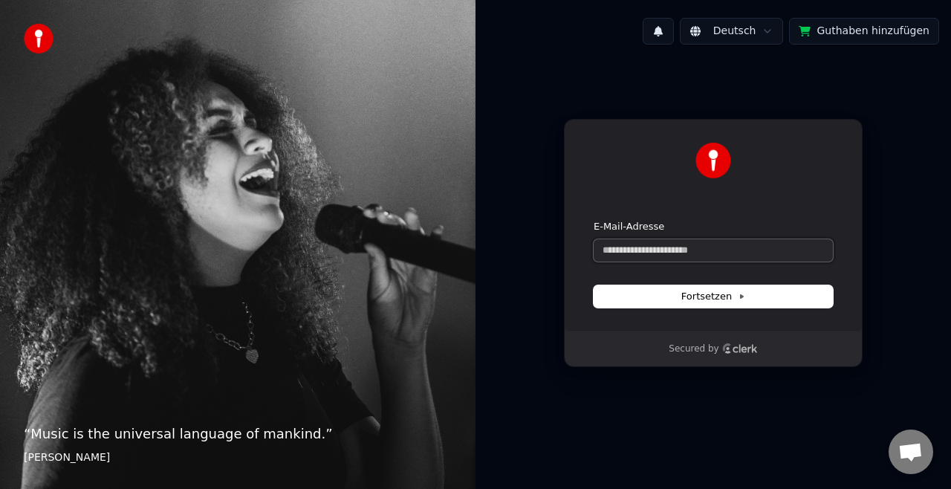
click at [675, 254] on input "E-Mail-Adresse" at bounding box center [713, 250] width 239 height 22
type input "*"
click at [676, 272] on form "**********" at bounding box center [713, 264] width 239 height 88
click at [676, 276] on form "**********" at bounding box center [713, 264] width 239 height 88
click at [678, 297] on button "Fortsetzen" at bounding box center [713, 296] width 239 height 22
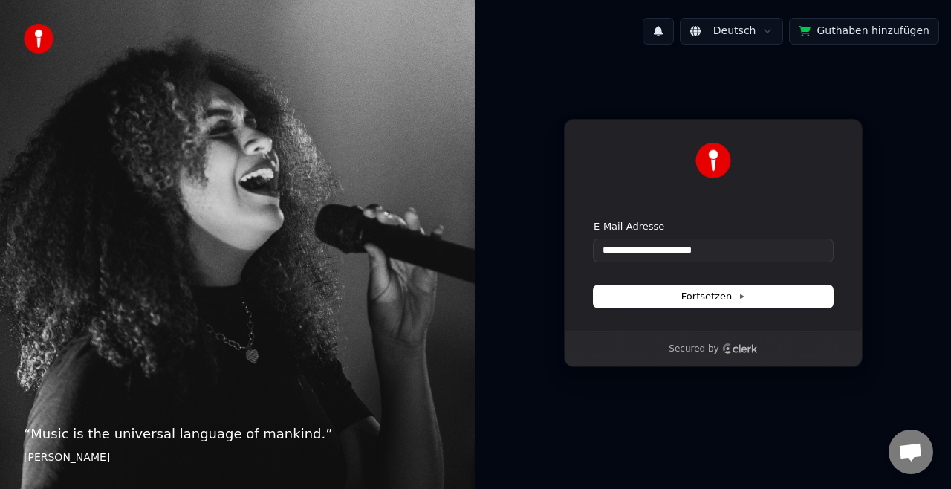
type input "**********"
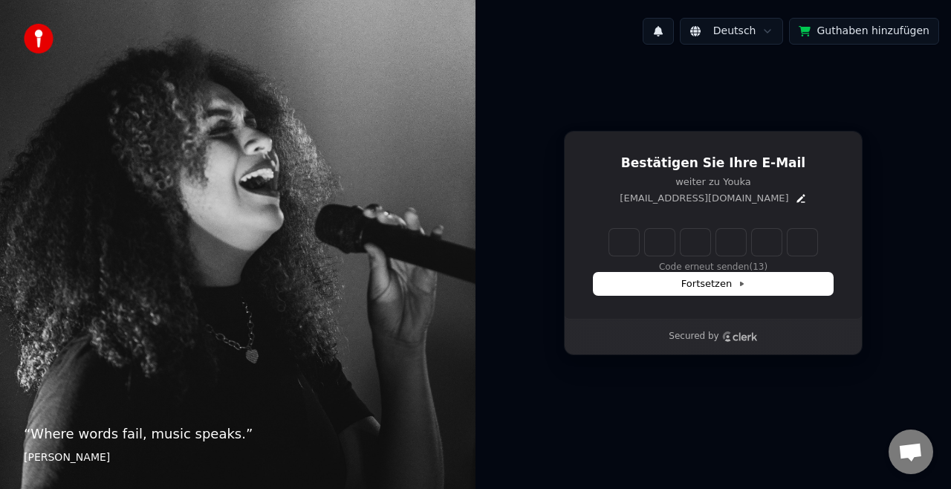
click at [621, 236] on input "Enter verification code" at bounding box center [713, 242] width 208 height 27
type input "******"
